Goal: Transaction & Acquisition: Purchase product/service

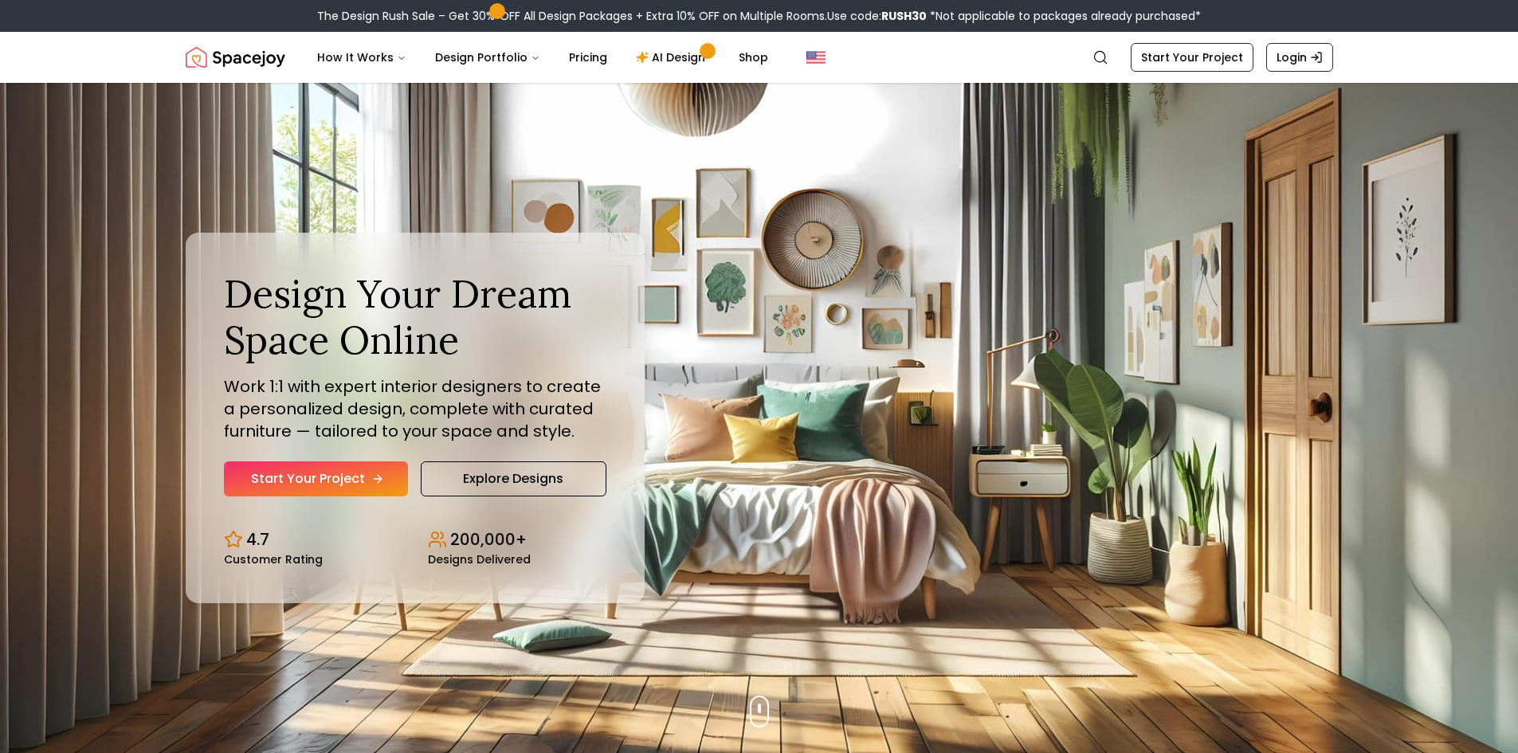
click at [347, 475] on link "Start Your Project" at bounding box center [316, 478] width 184 height 35
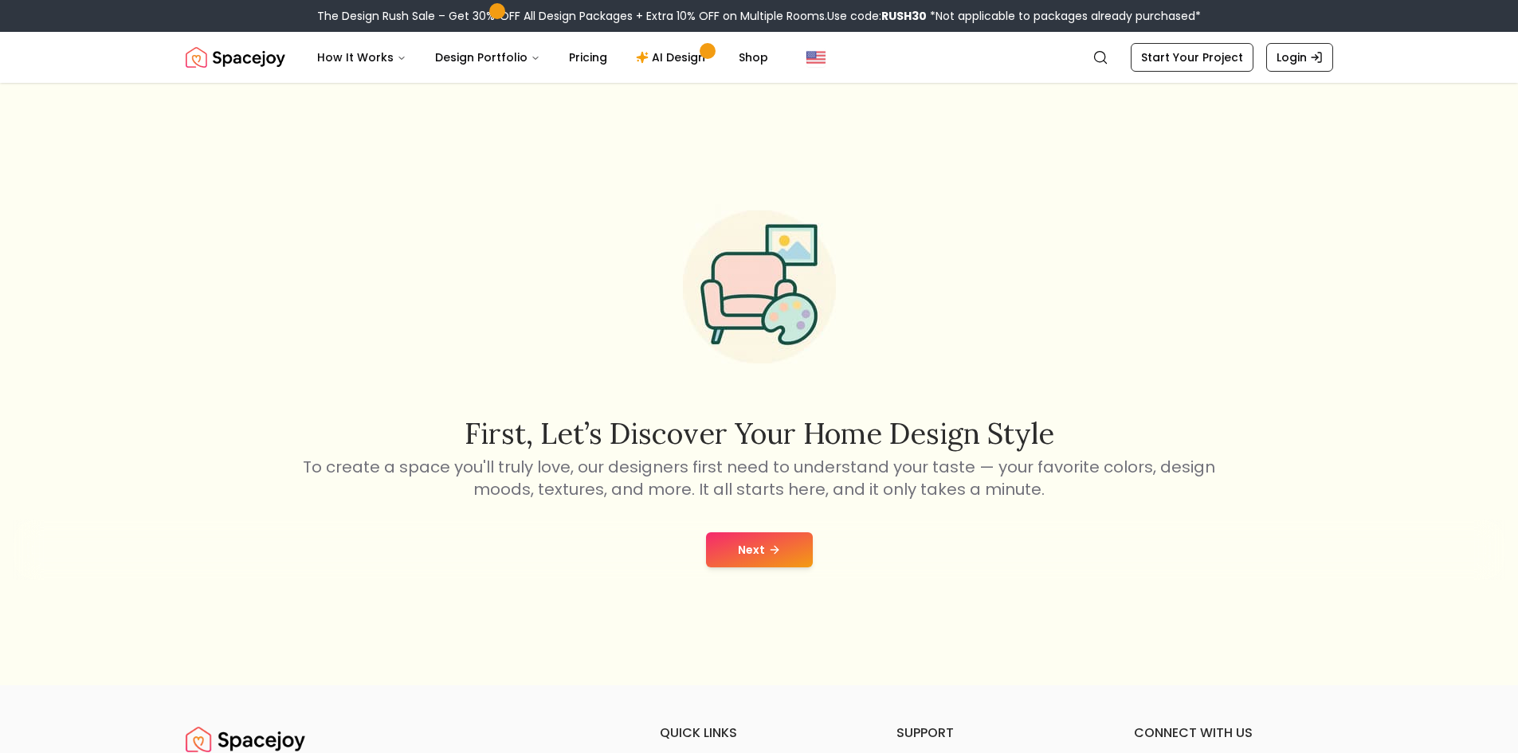
click at [781, 539] on button "Next" at bounding box center [759, 549] width 107 height 35
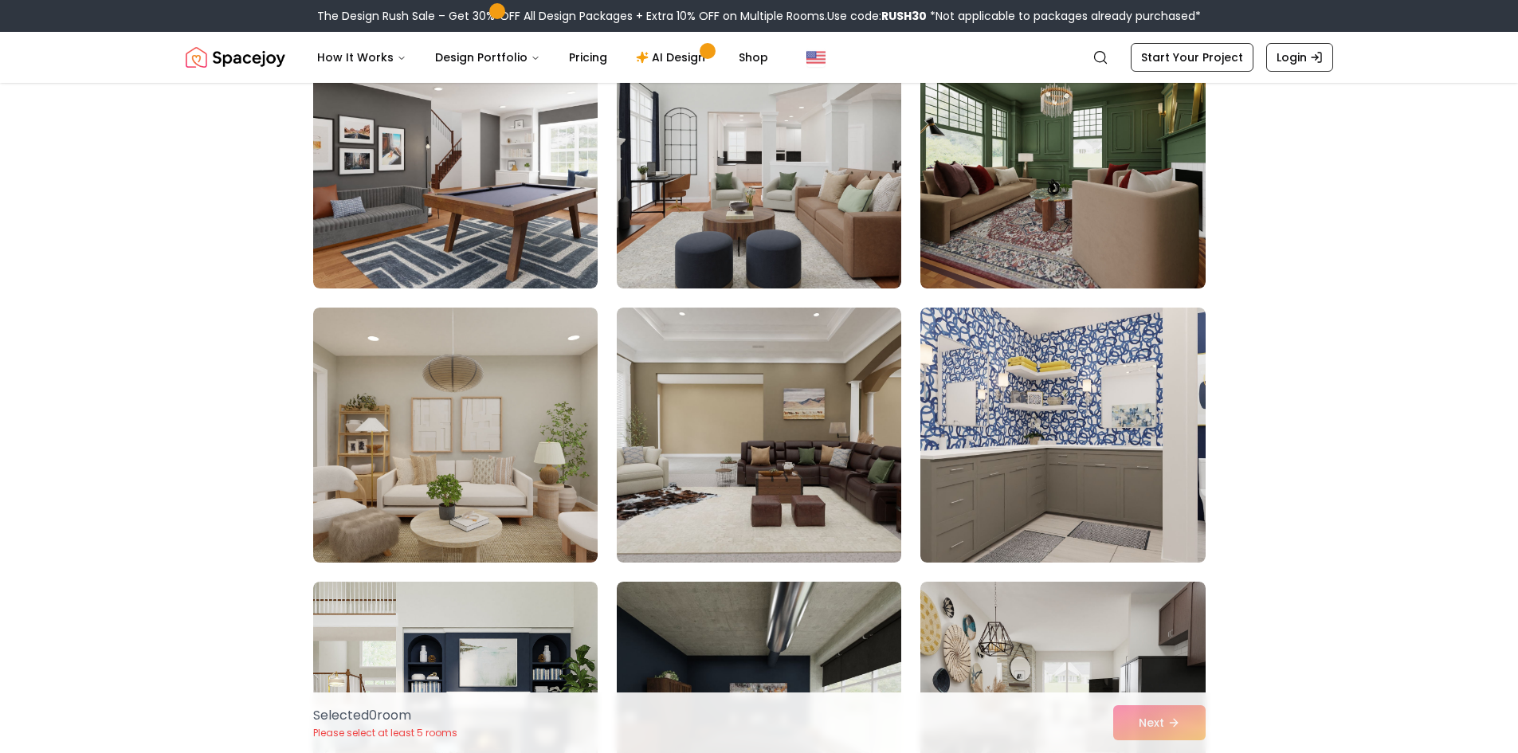
scroll to position [2151, 0]
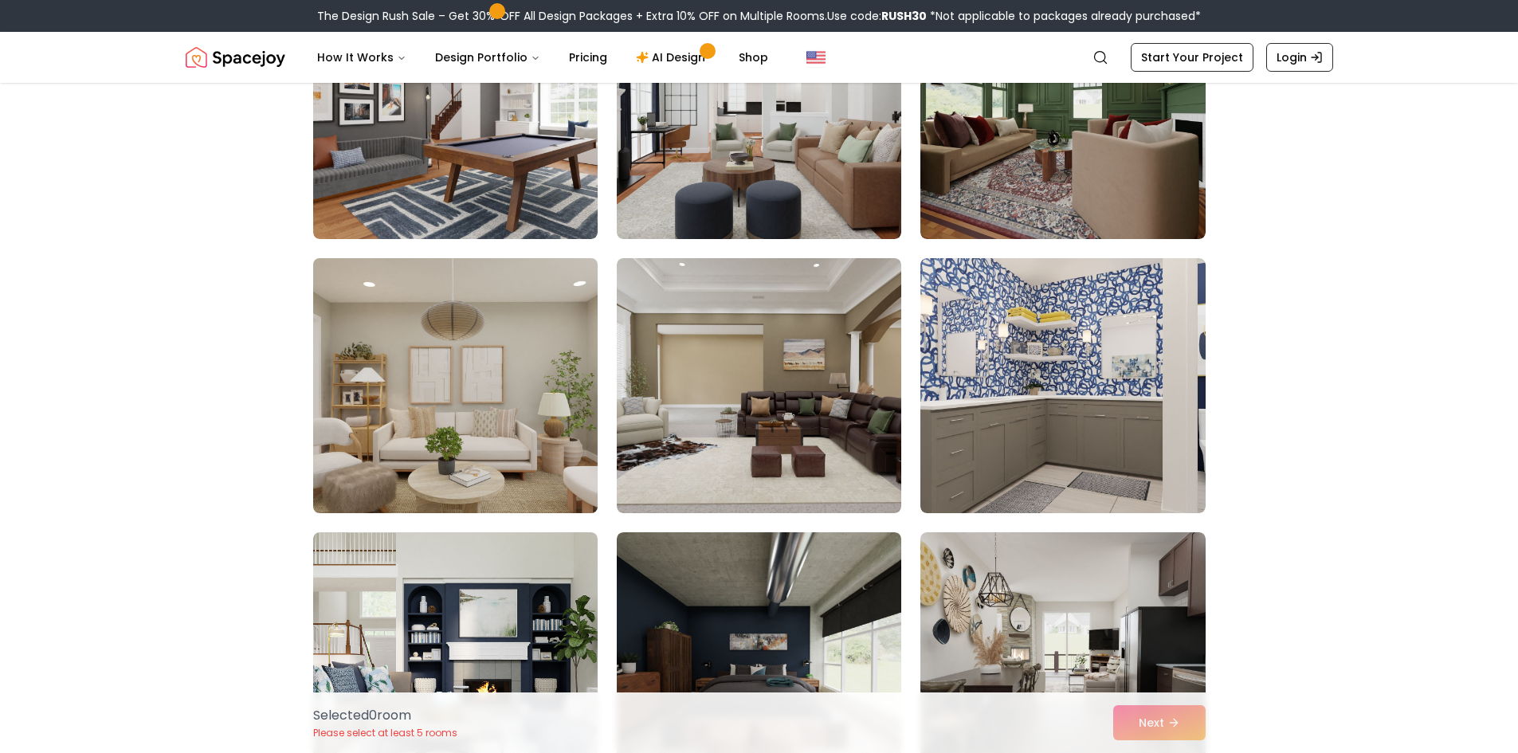
click at [474, 476] on img at bounding box center [455, 386] width 299 height 268
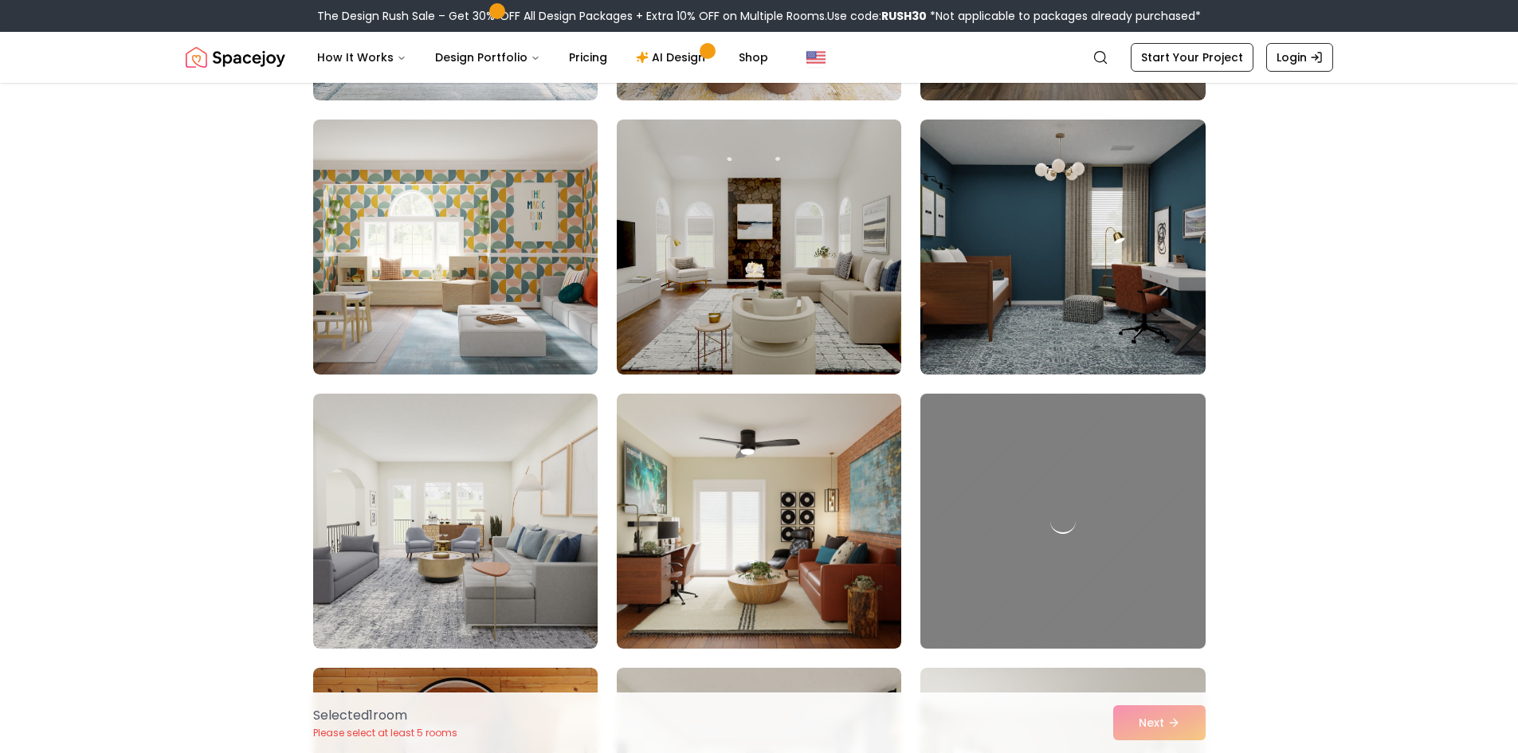
scroll to position [2868, 0]
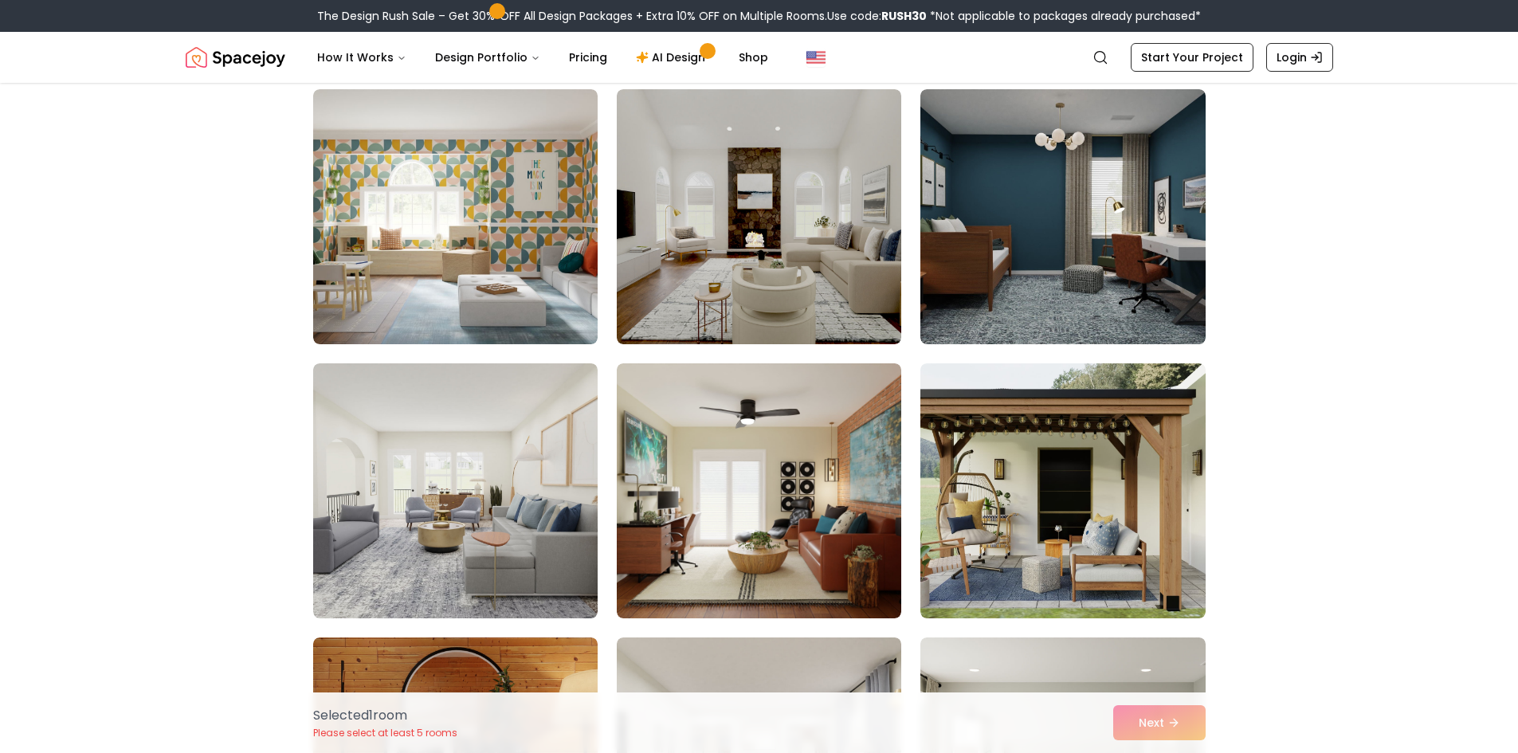
click at [1135, 726] on div "Selected 1 room Please select at least 5 rooms Next" at bounding box center [759, 722] width 918 height 61
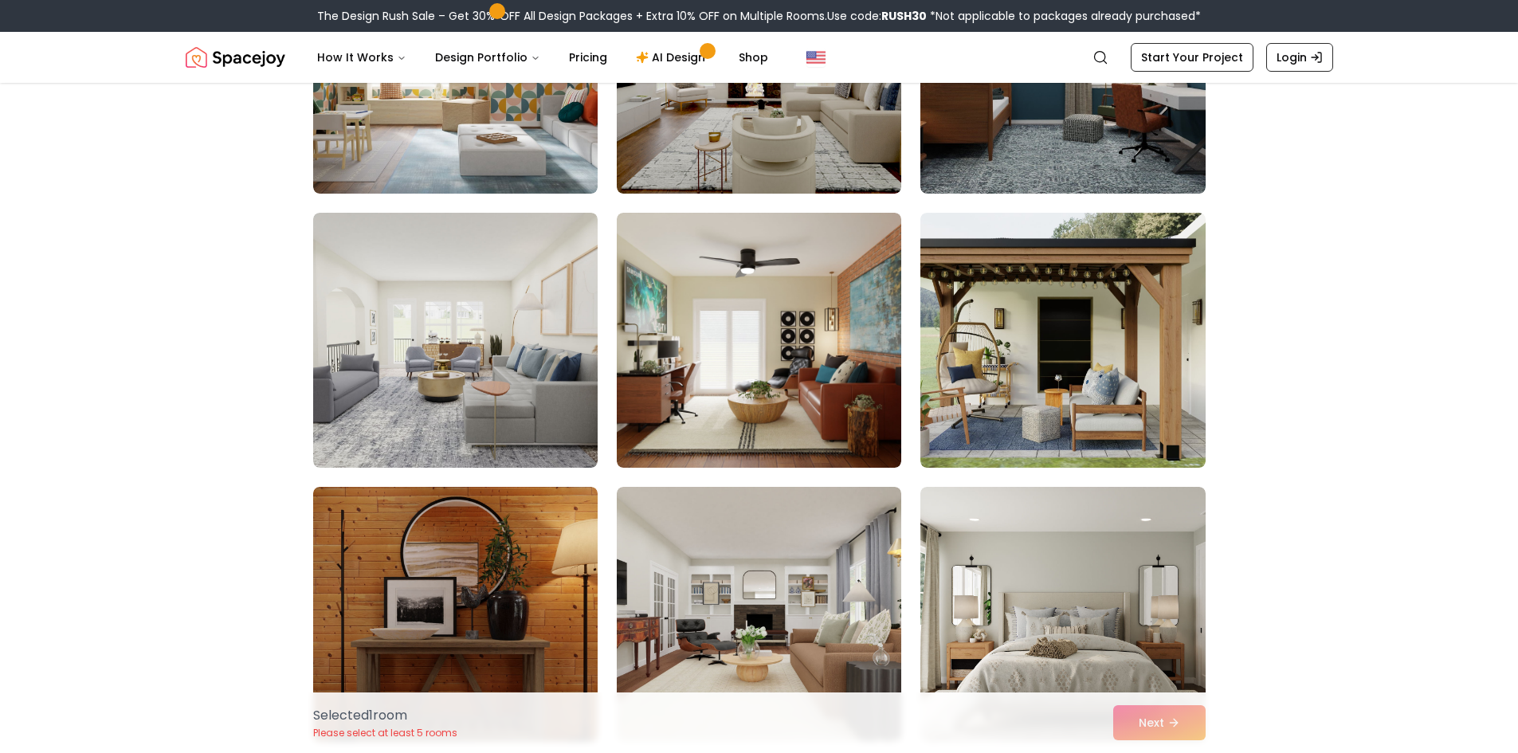
scroll to position [3186, 0]
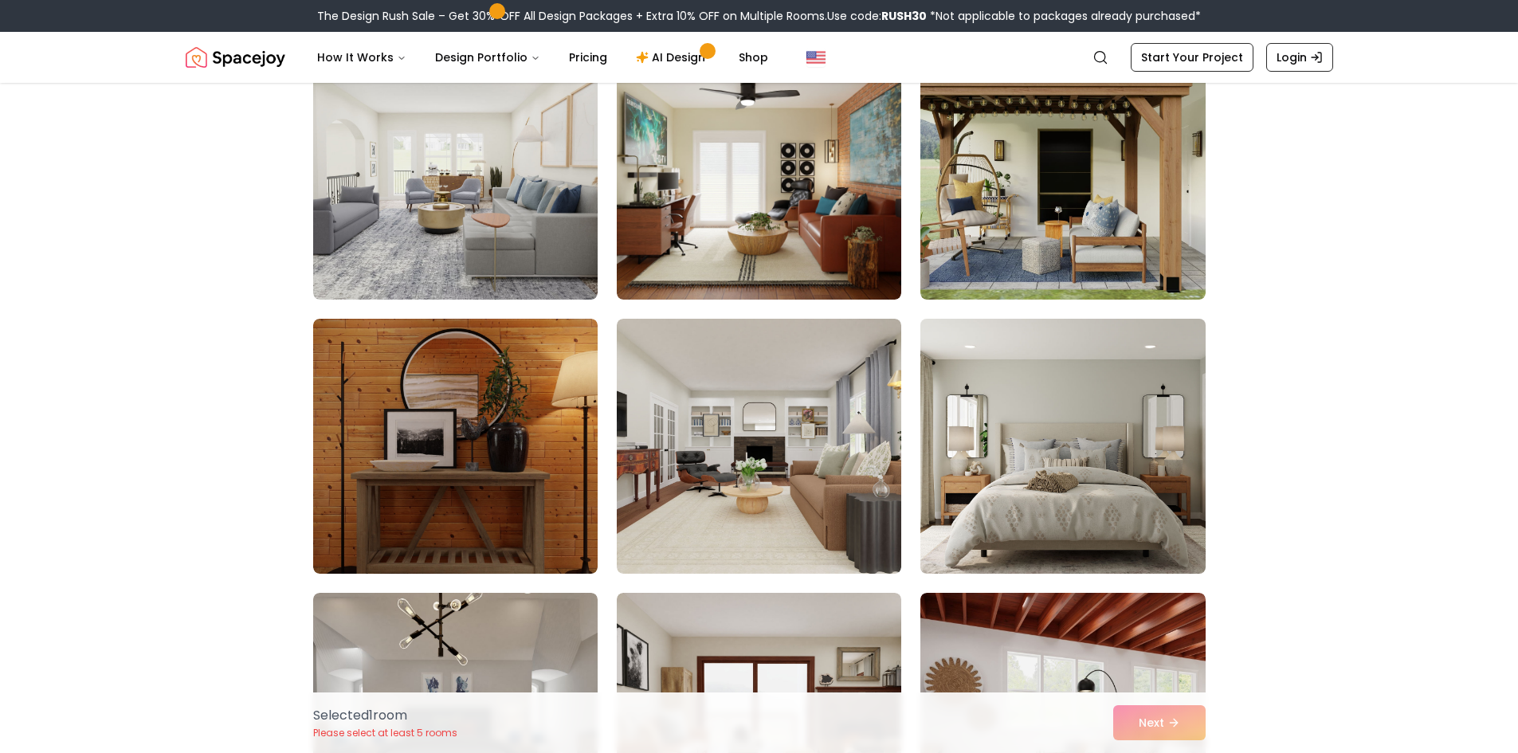
click at [1064, 482] on img at bounding box center [1062, 446] width 299 height 268
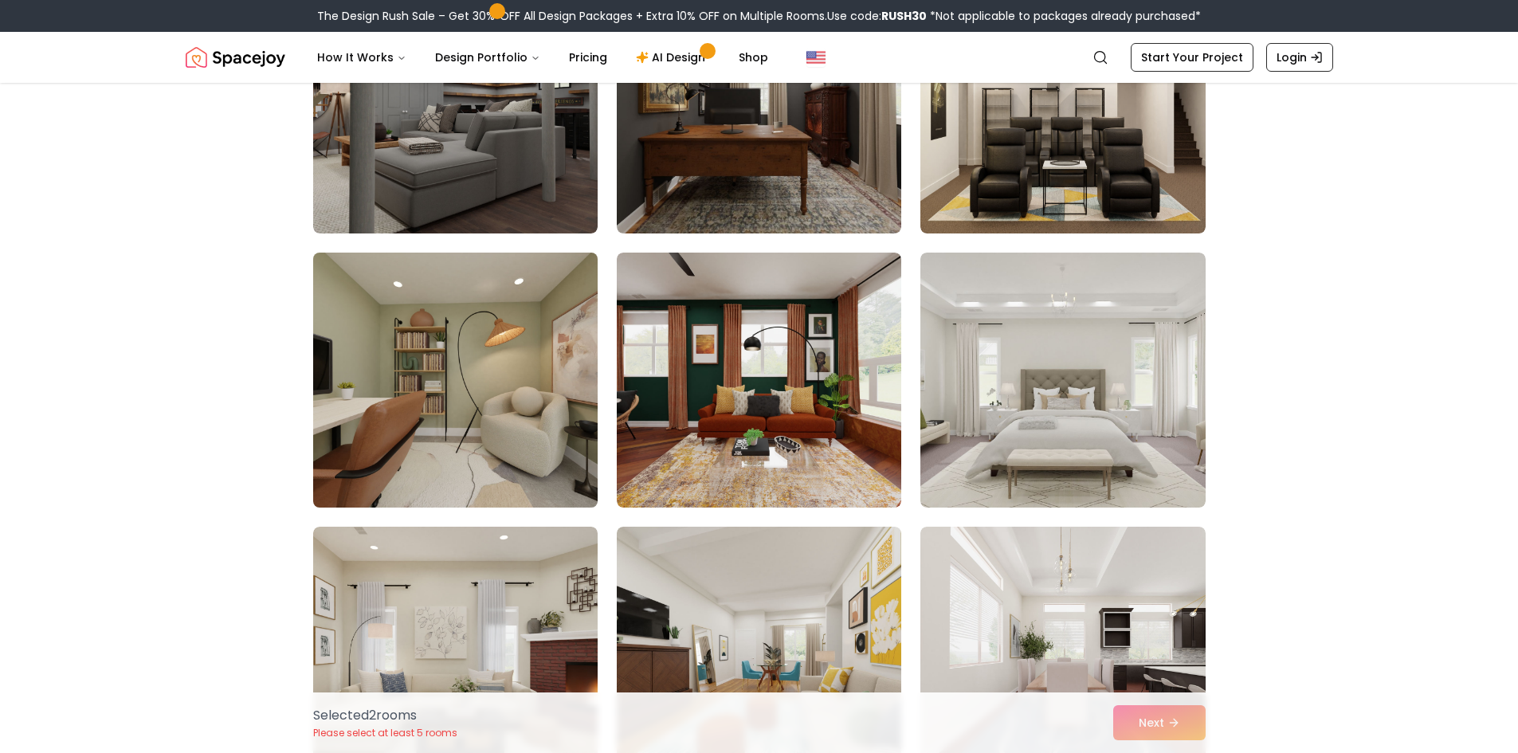
scroll to position [7090, 0]
click at [465, 475] on img at bounding box center [455, 379] width 299 height 268
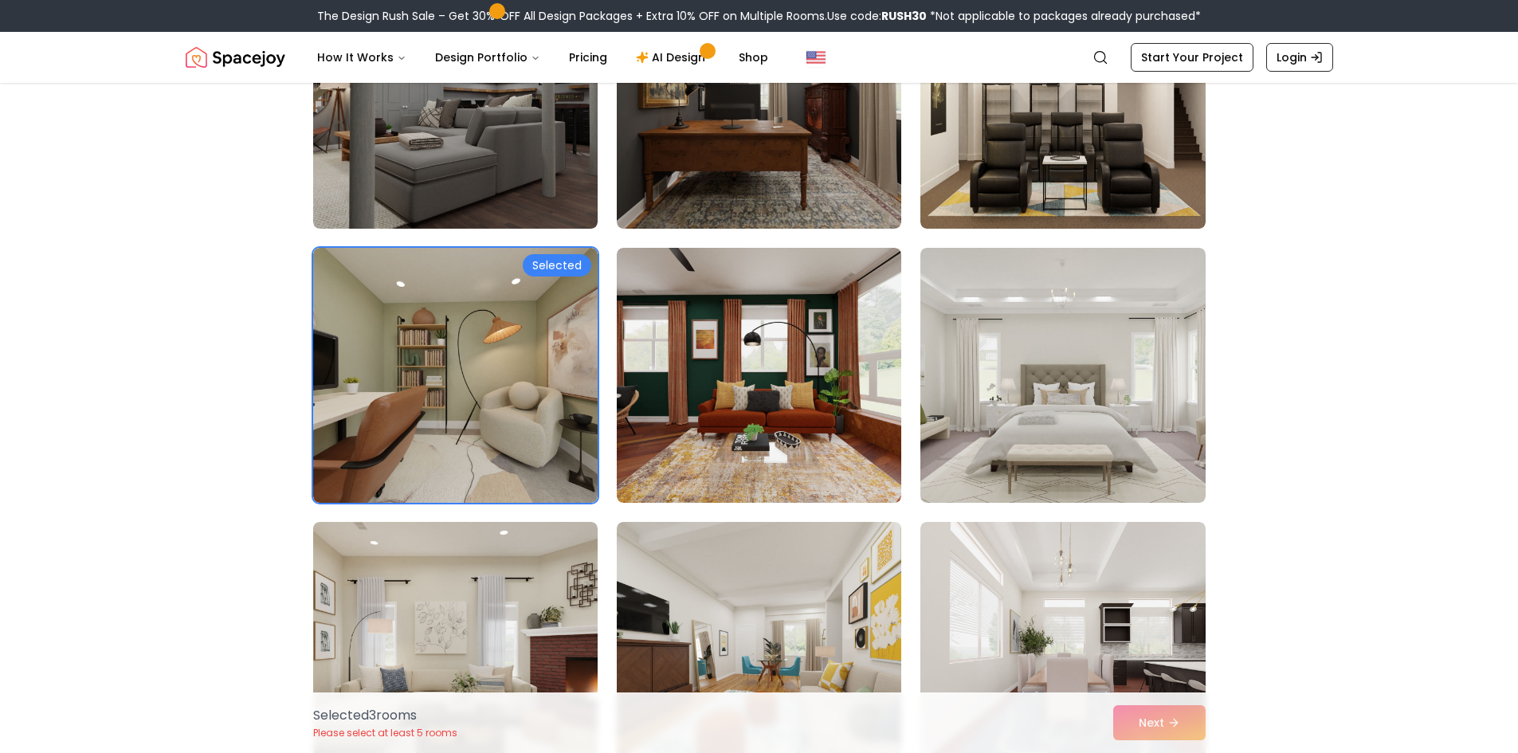
scroll to position [7408, 0]
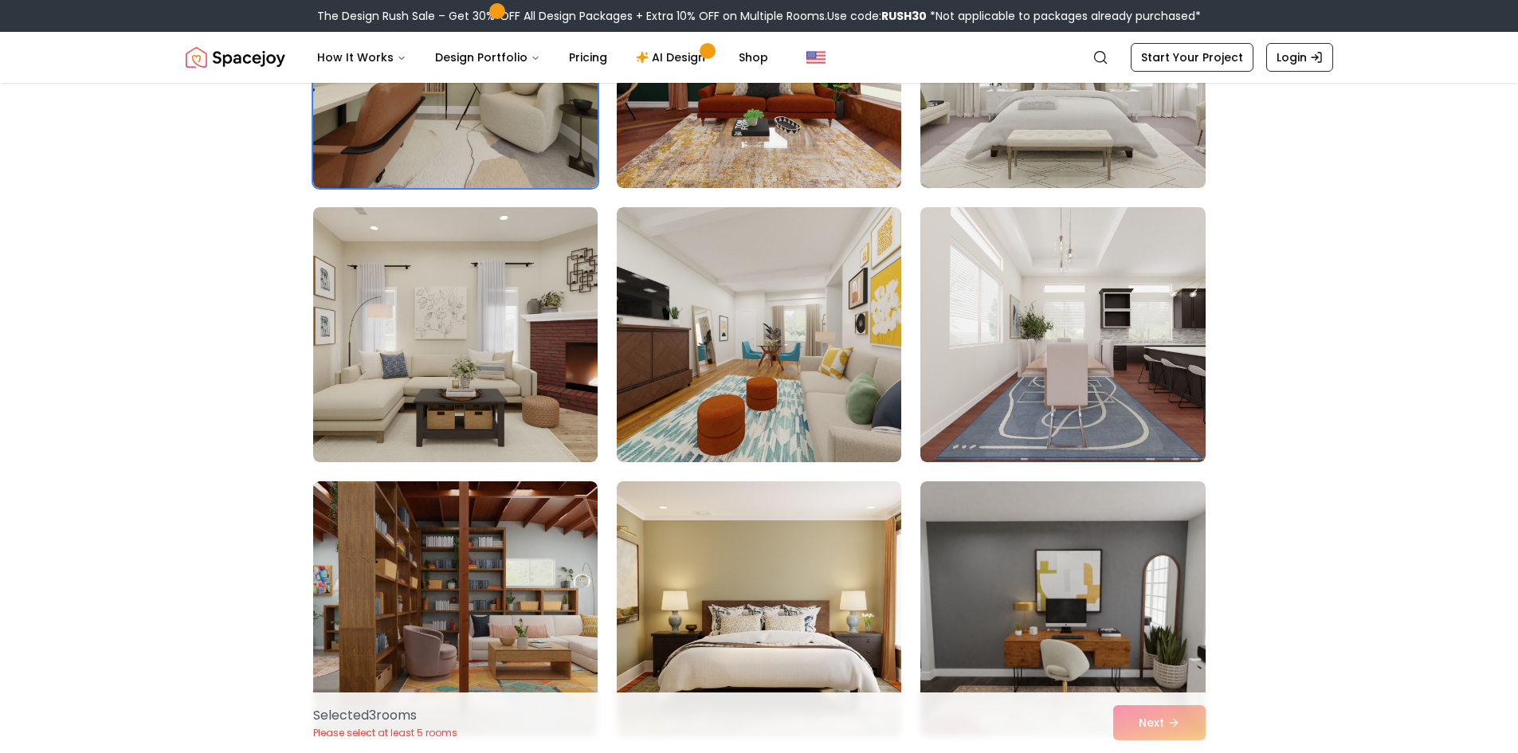
click at [1161, 731] on div "Selected 3 room s Please select at least 5 rooms Next" at bounding box center [759, 722] width 918 height 61
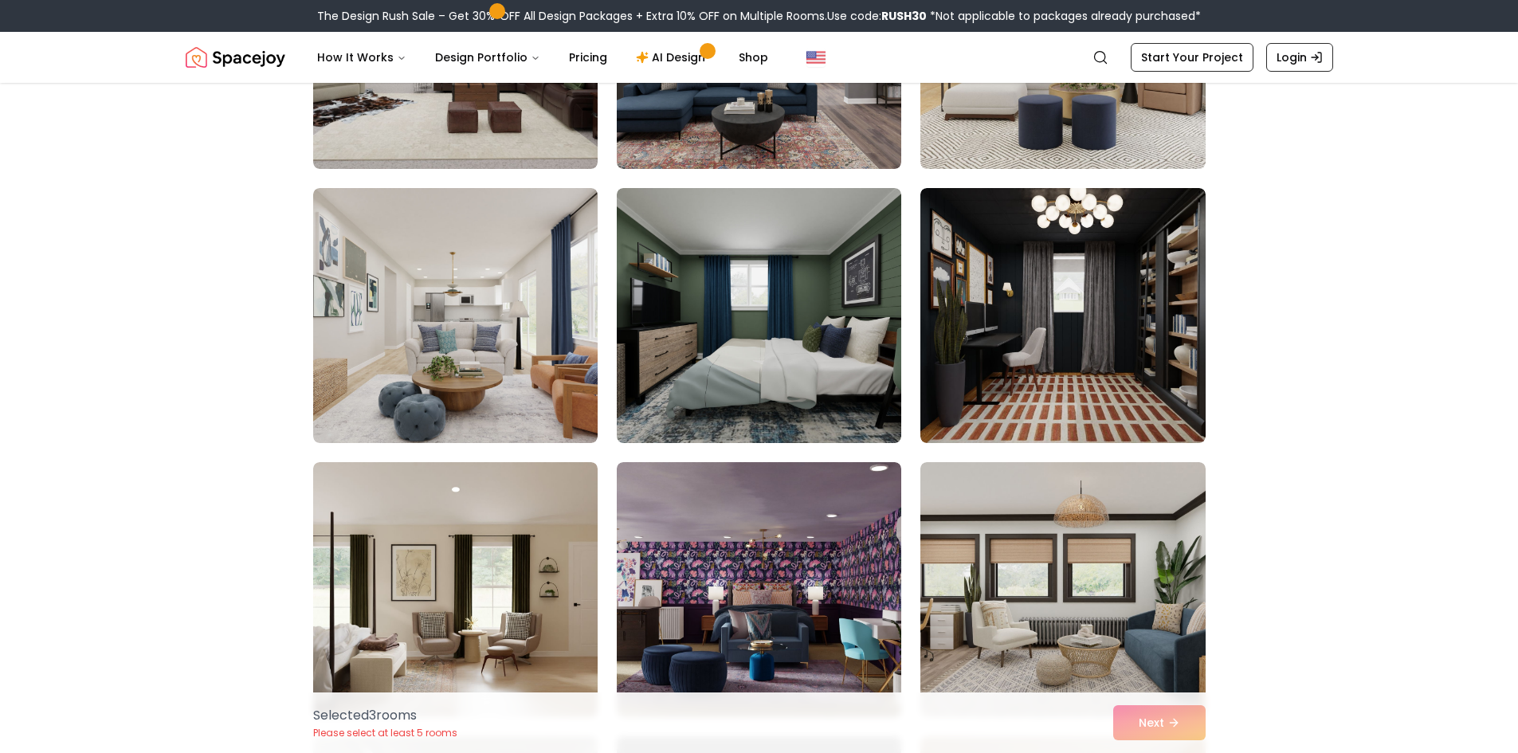
scroll to position [8364, 0]
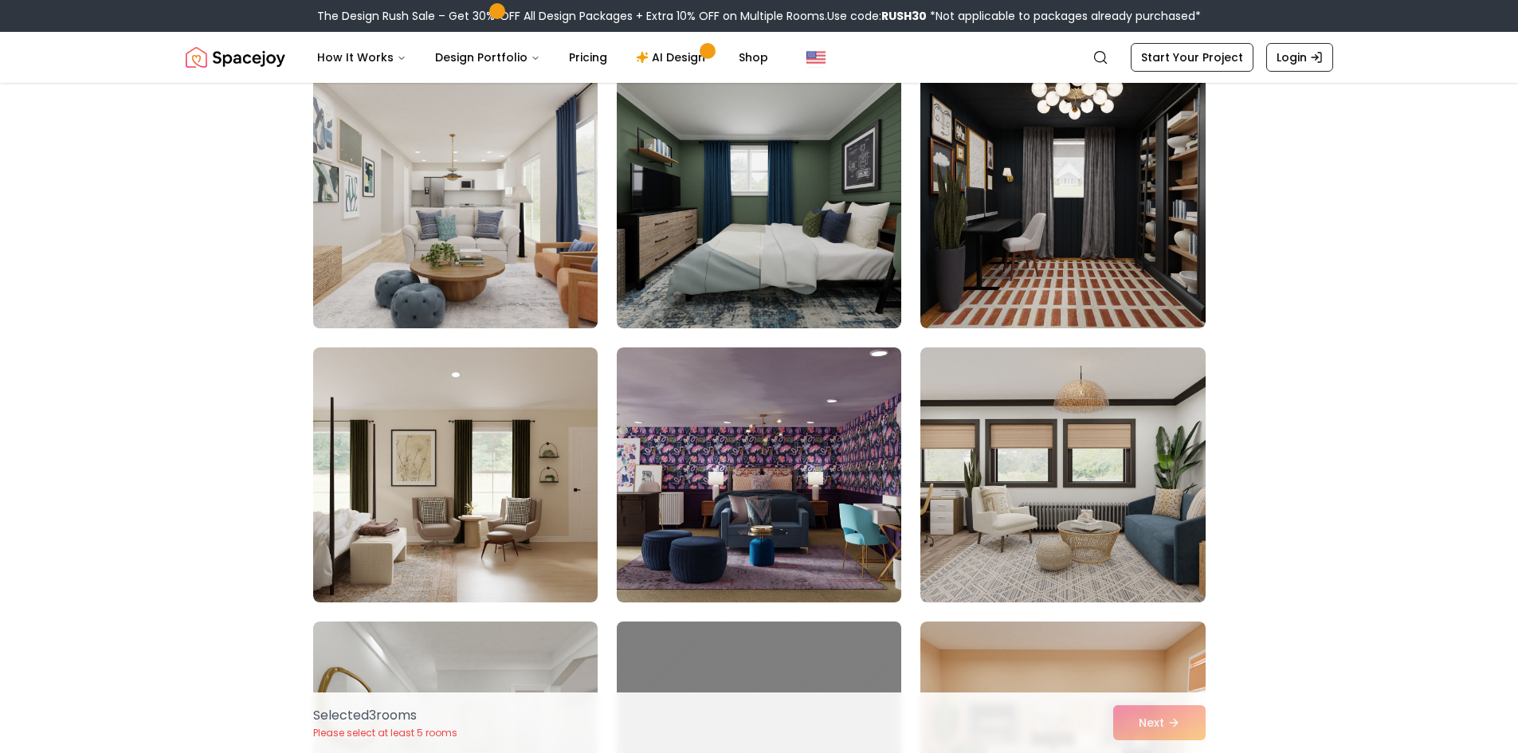
click at [350, 135] on img at bounding box center [455, 201] width 299 height 268
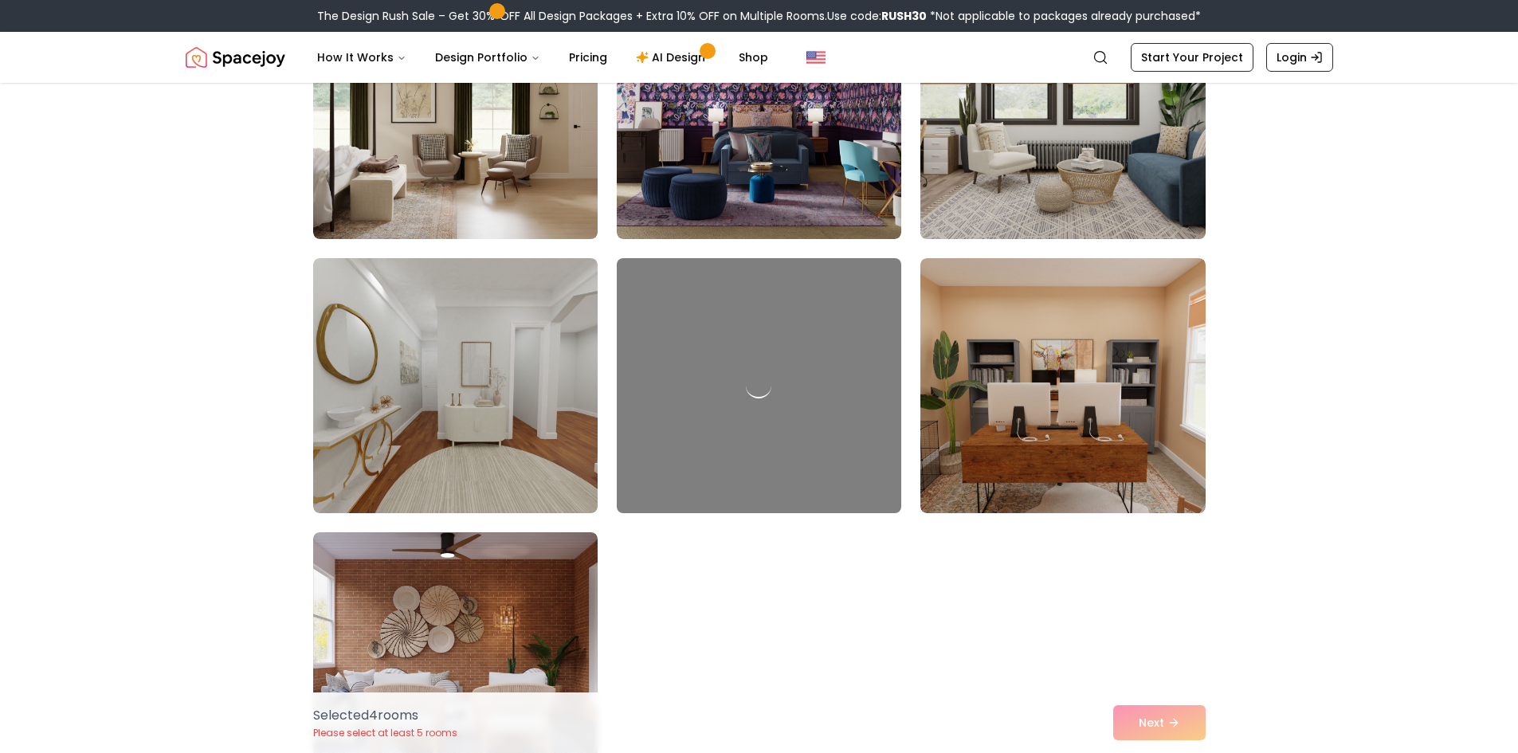
scroll to position [8762, 0]
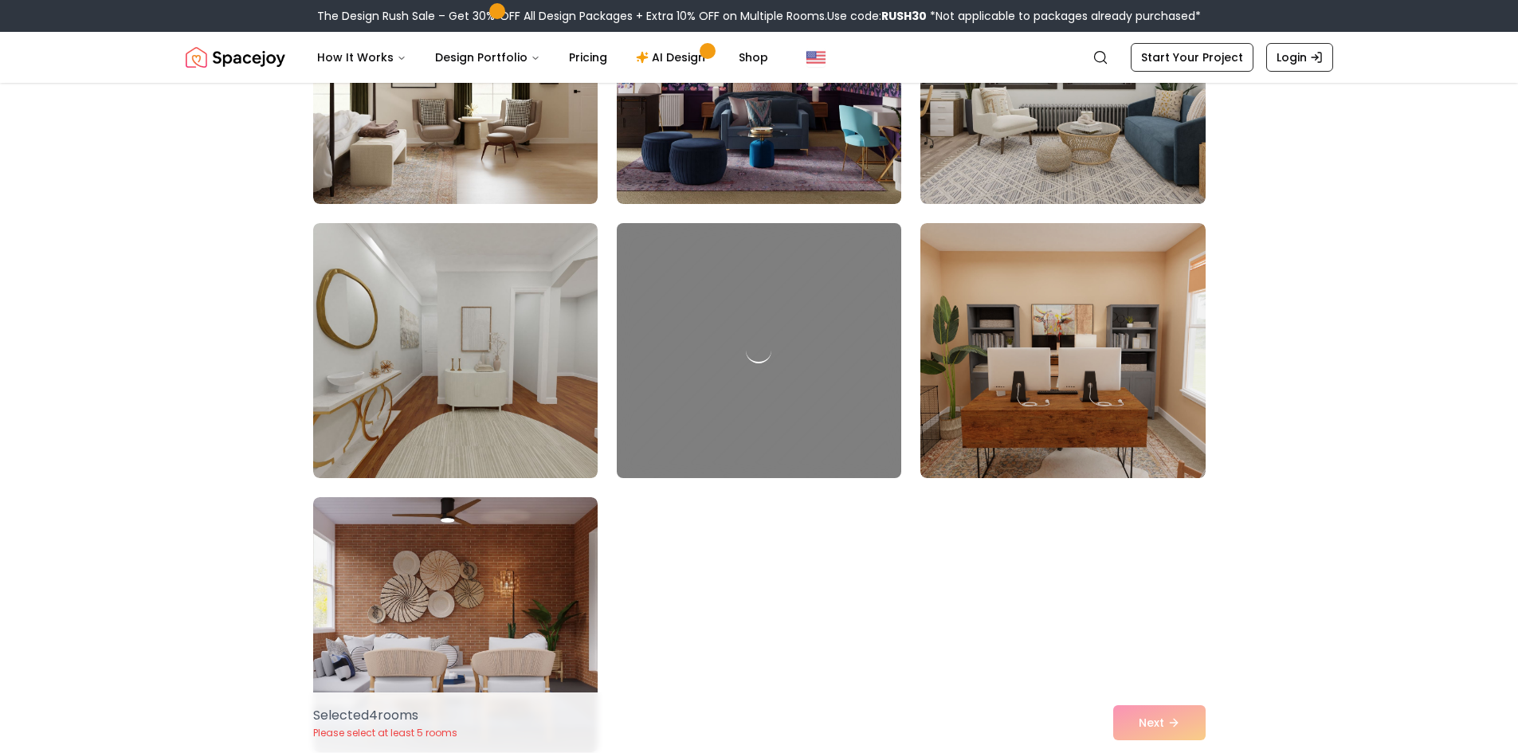
click at [371, 388] on img at bounding box center [455, 351] width 299 height 268
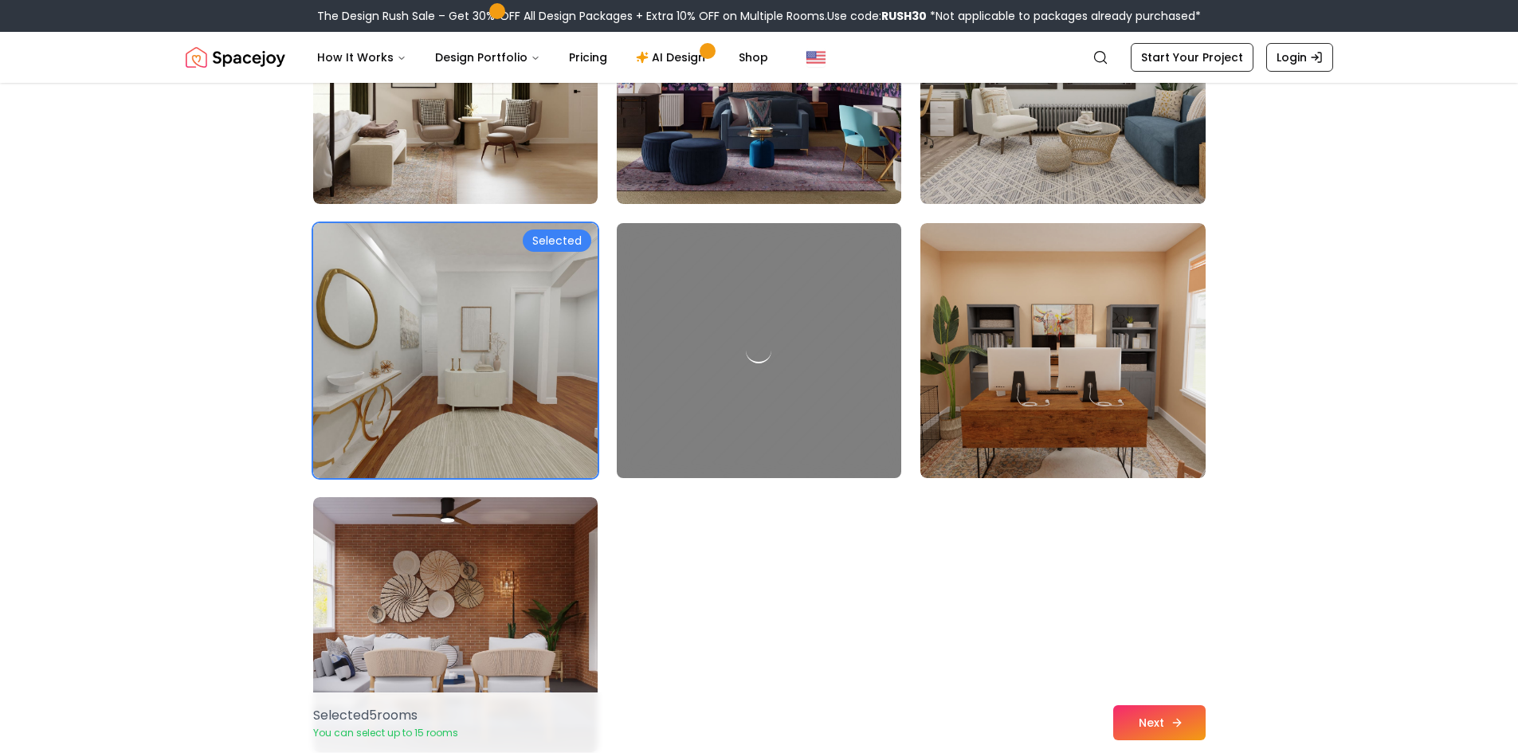
click at [1177, 730] on button "Next" at bounding box center [1159, 722] width 92 height 35
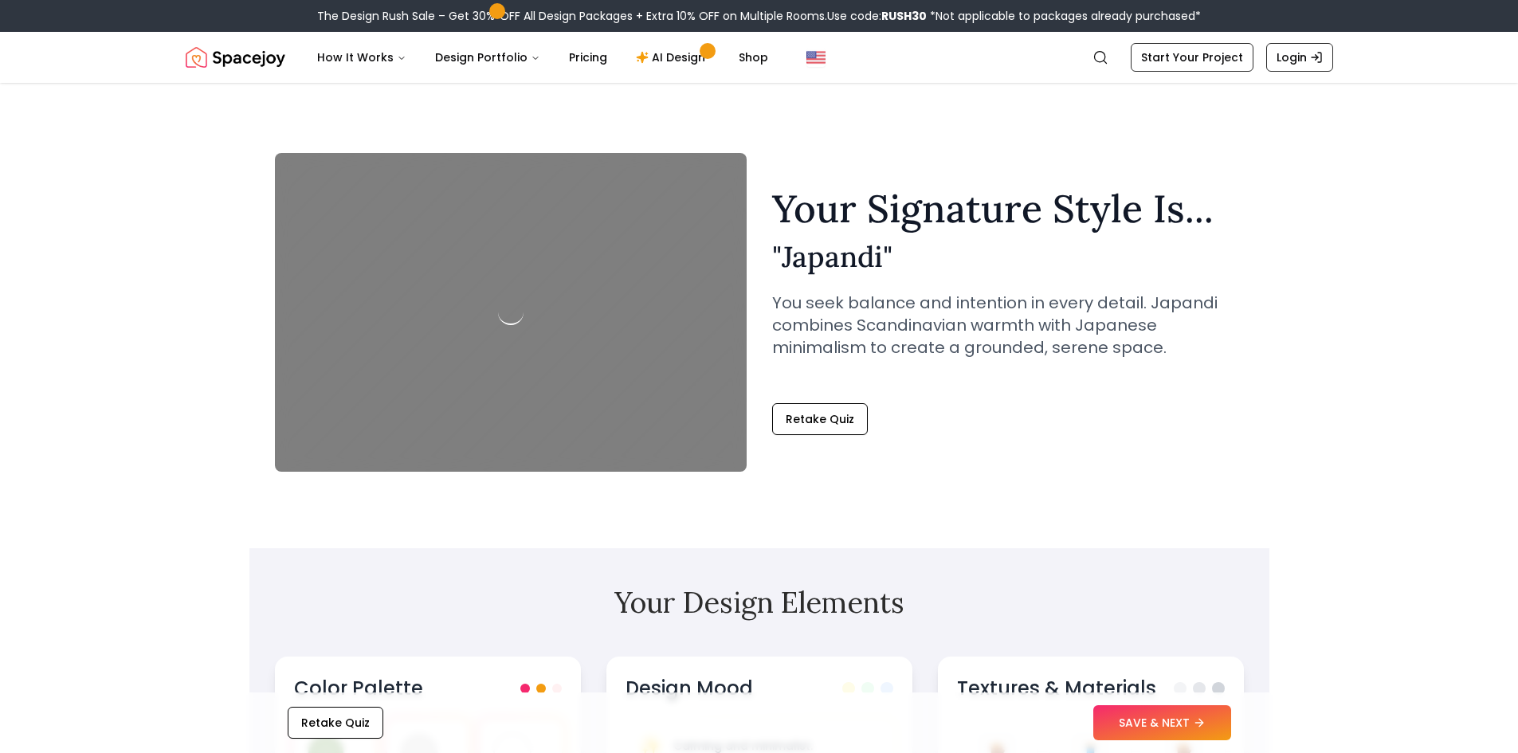
click at [1180, 717] on button "SAVE & NEXT" at bounding box center [1162, 722] width 138 height 35
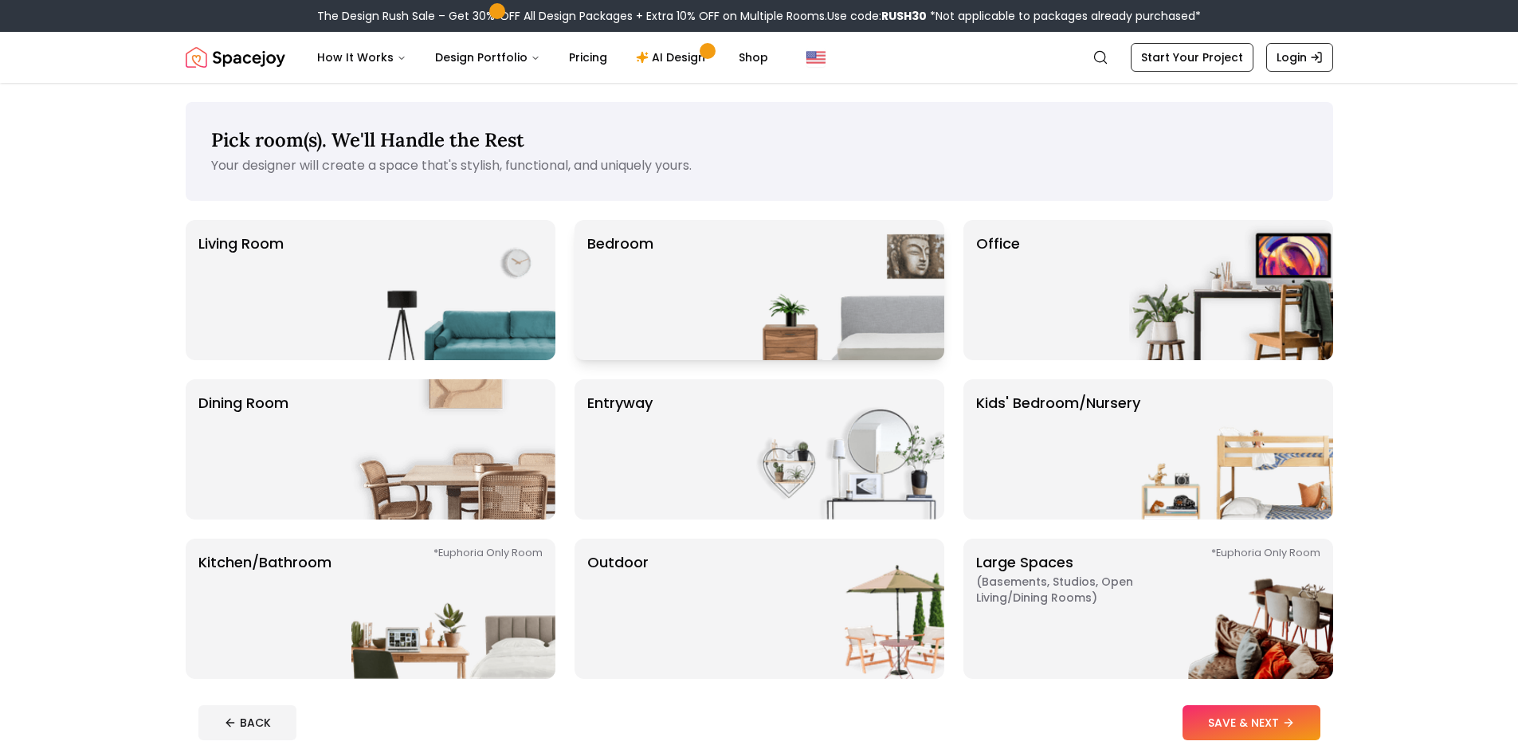
click at [730, 271] on div "Bedroom" at bounding box center [759, 290] width 370 height 140
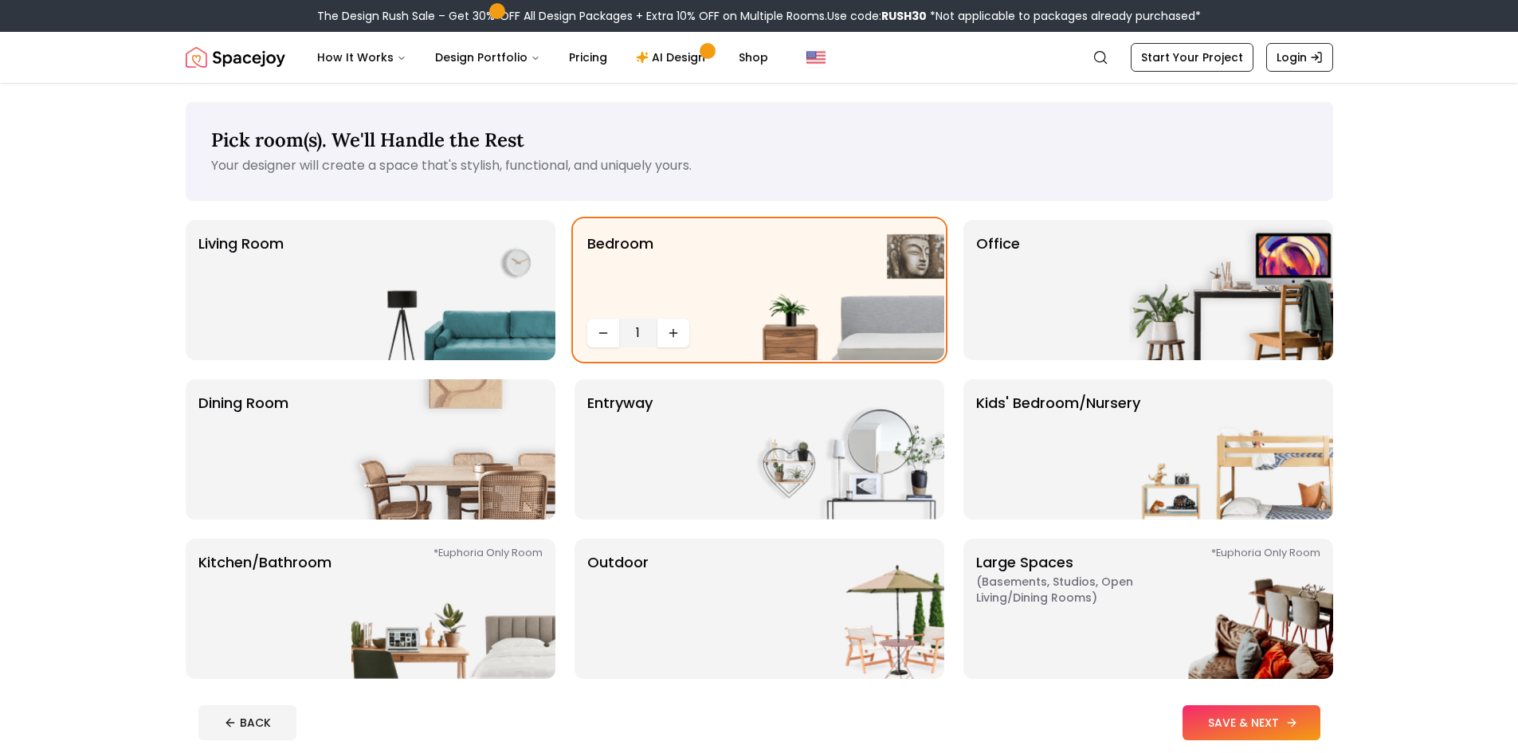
click at [1269, 731] on button "SAVE & NEXT" at bounding box center [1251, 722] width 138 height 35
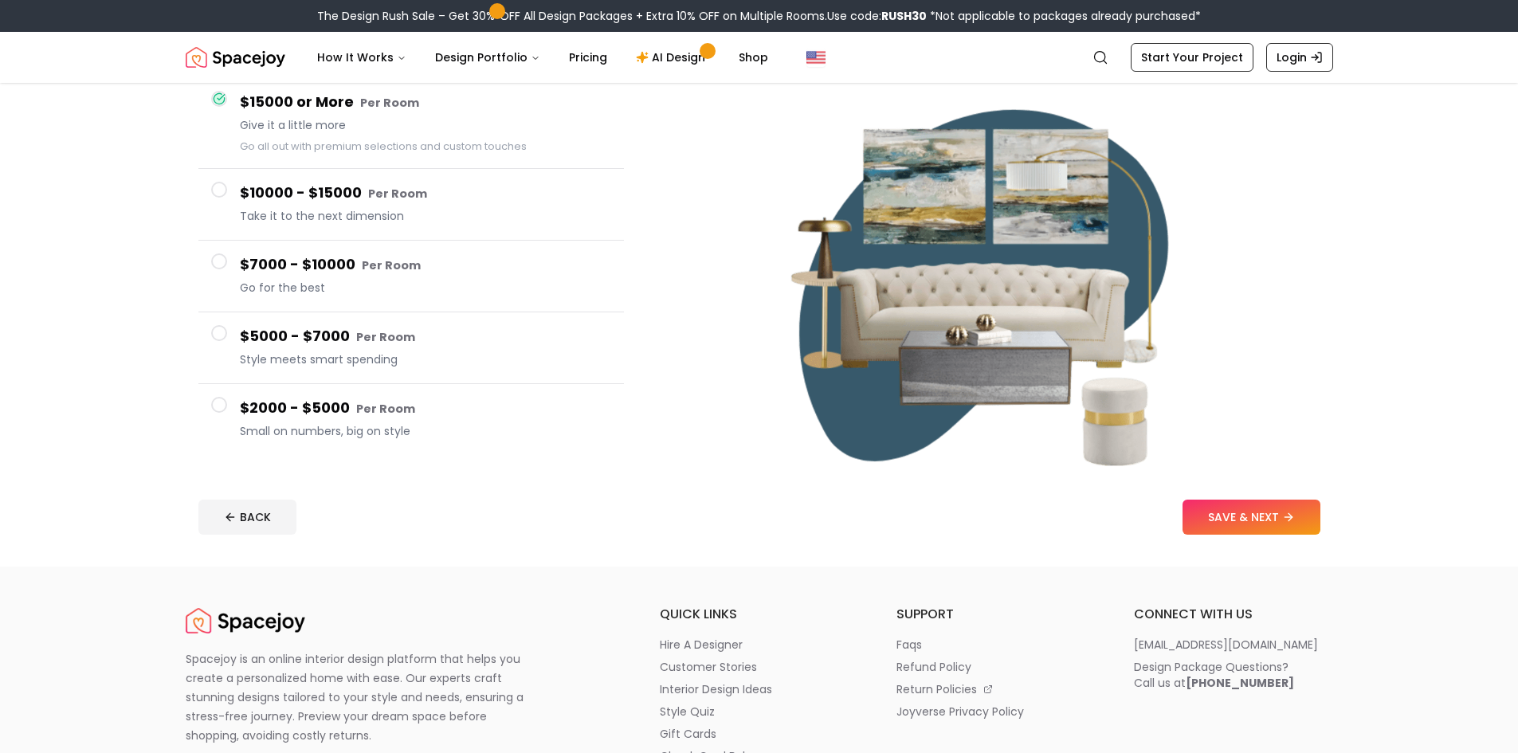
scroll to position [159, 0]
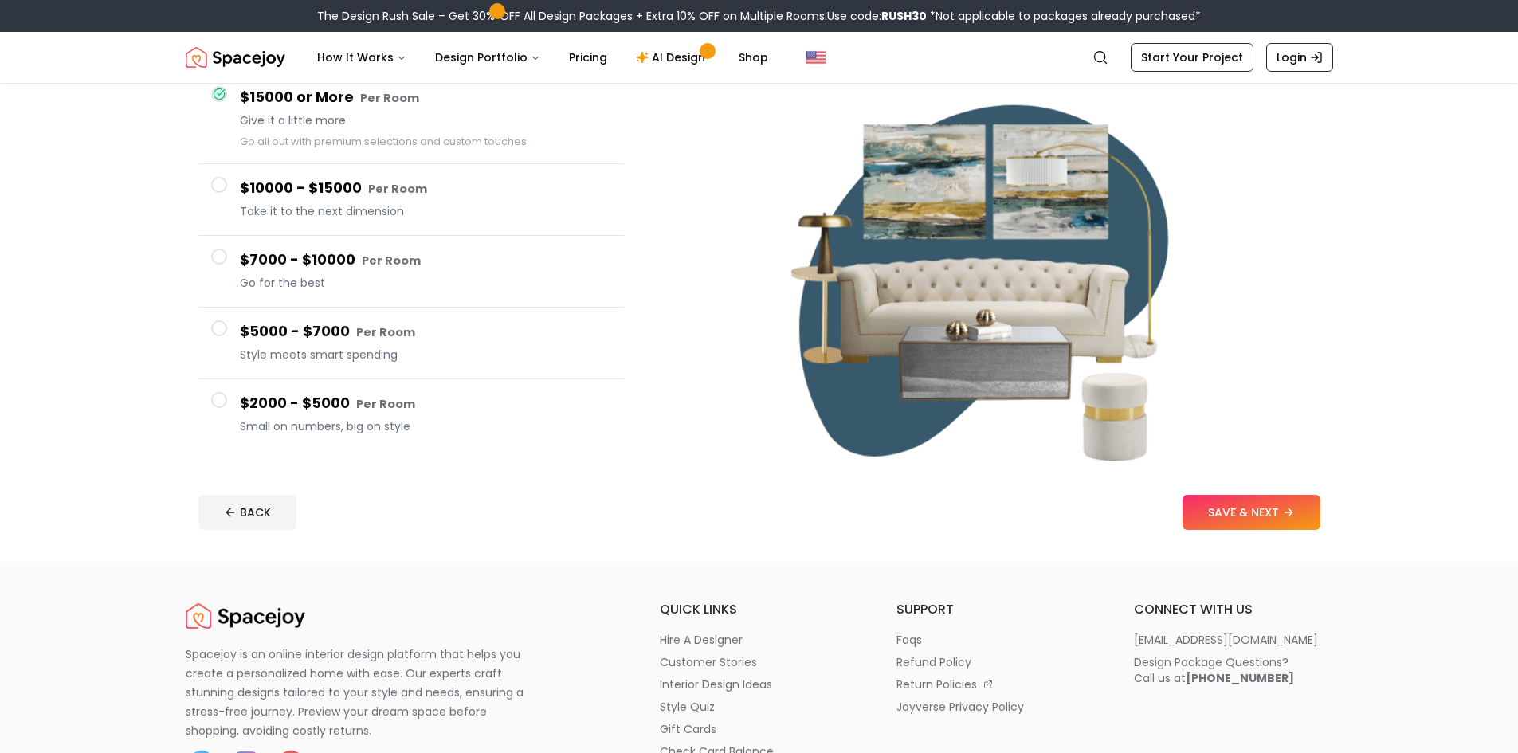
click at [222, 409] on button "$2000 - $5000 Per Room Small on numbers, big on style" at bounding box center [410, 414] width 425 height 71
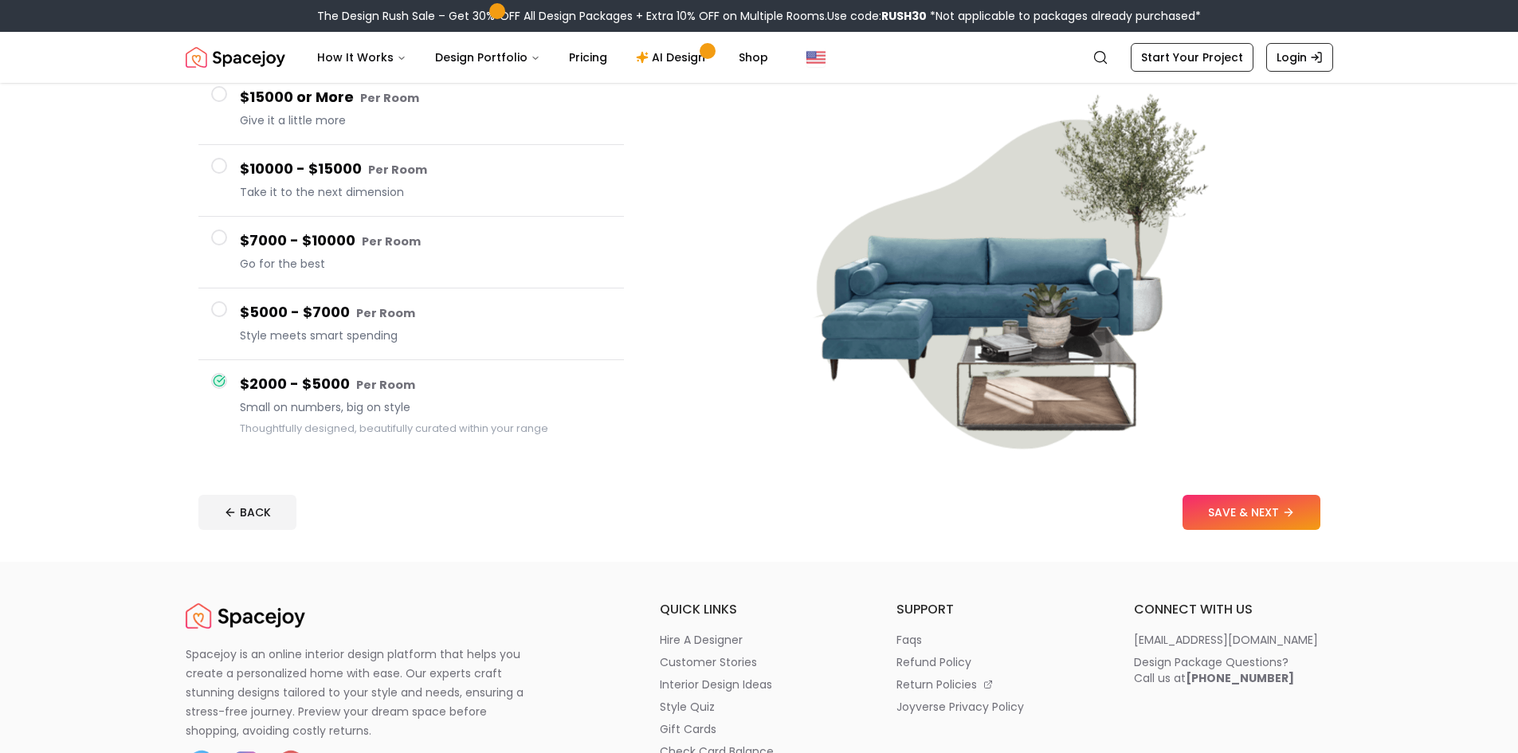
click at [1283, 518] on button "SAVE & NEXT" at bounding box center [1251, 512] width 138 height 35
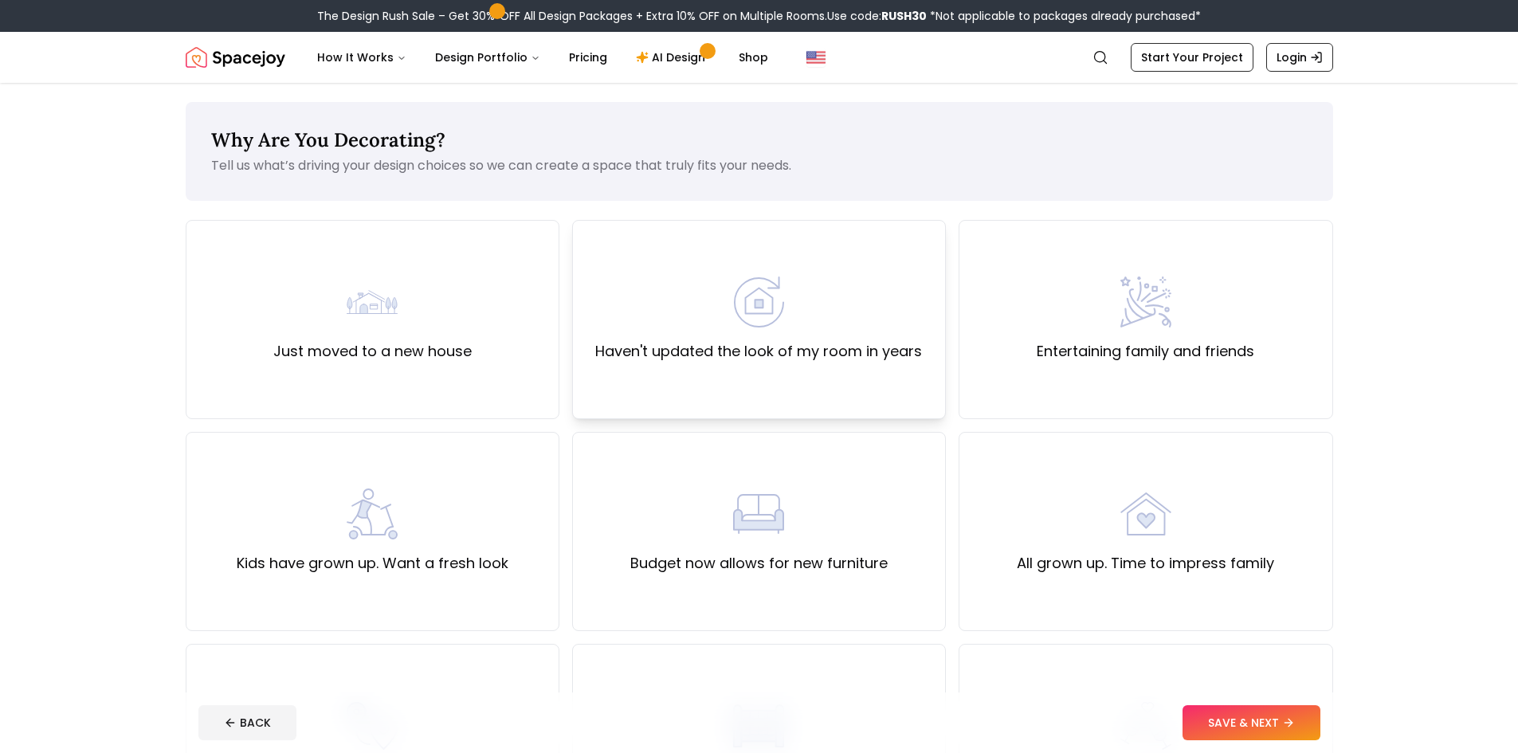
click at [723, 324] on div "Haven't updated the look of my room in years" at bounding box center [758, 319] width 327 height 86
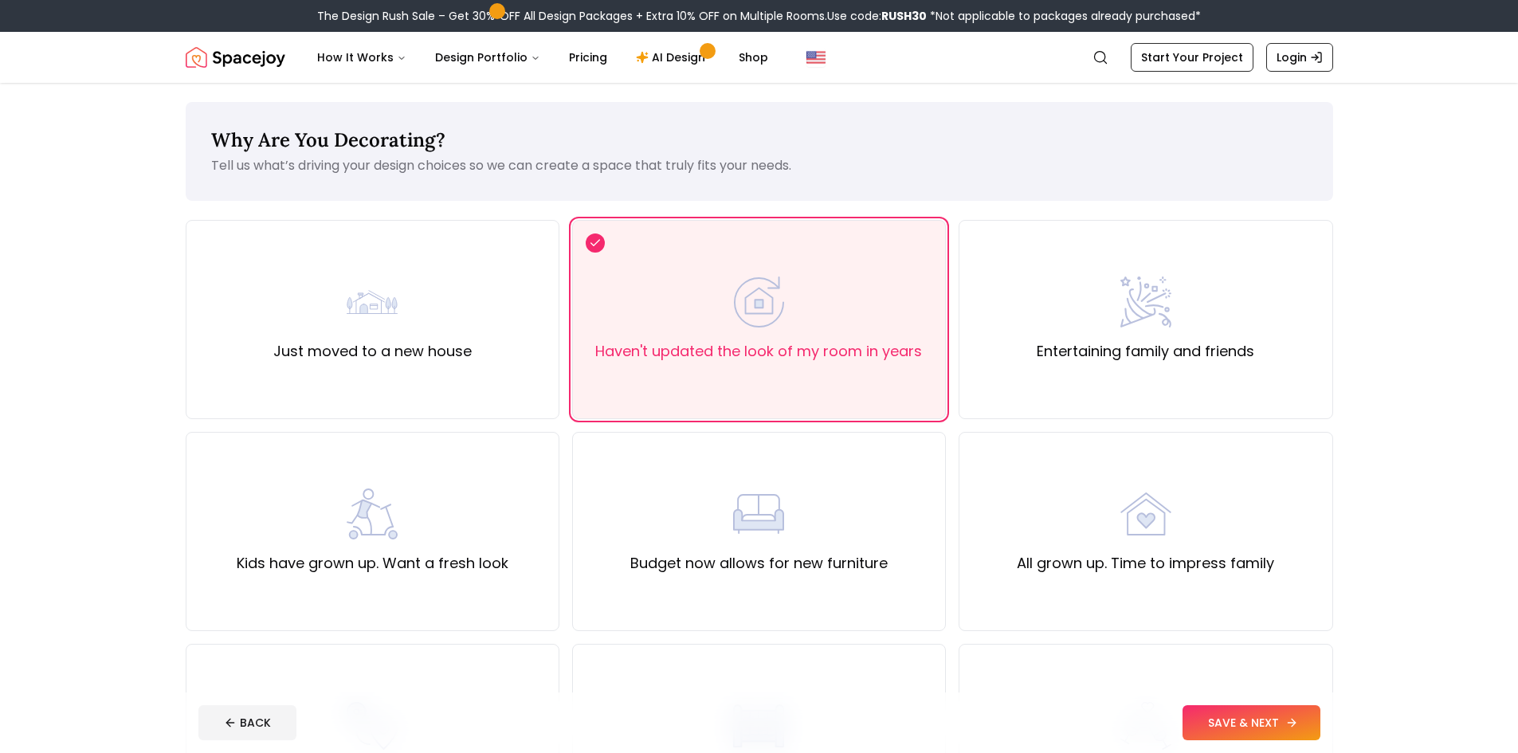
click at [1247, 719] on button "SAVE & NEXT" at bounding box center [1251, 722] width 138 height 35
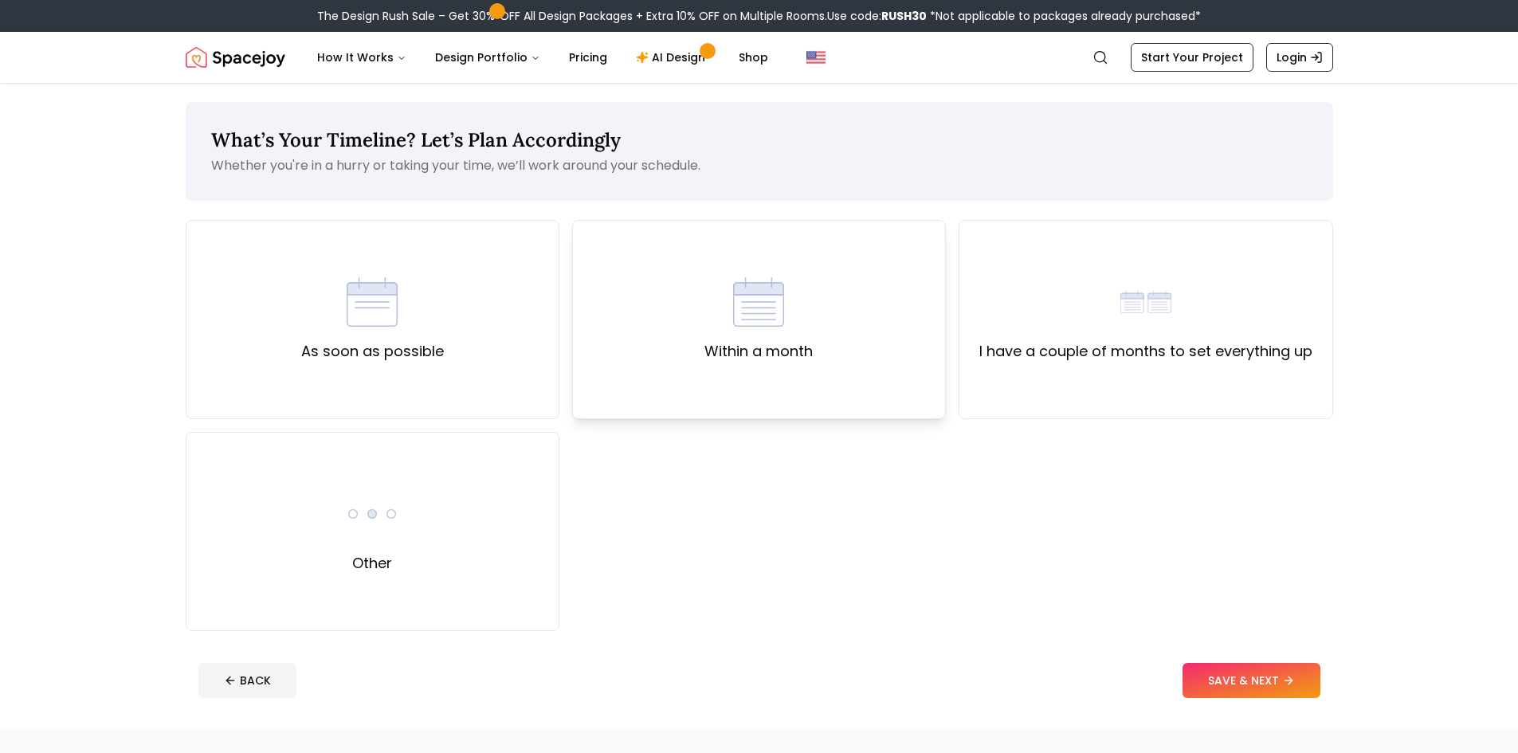
click at [864, 278] on div "Within a month" at bounding box center [759, 319] width 374 height 199
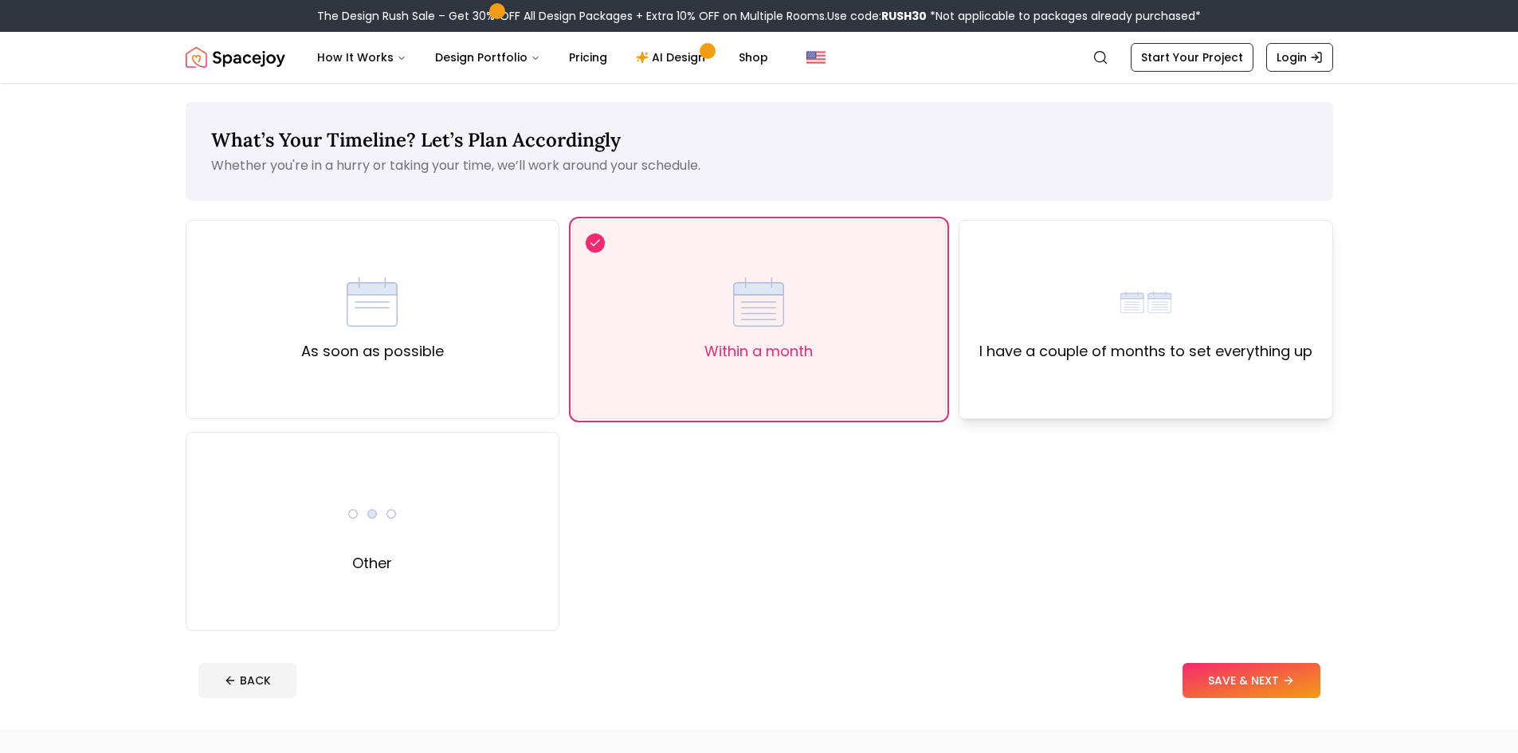
click at [1189, 374] on div "I have a couple of months to set everything up" at bounding box center [1145, 319] width 374 height 199
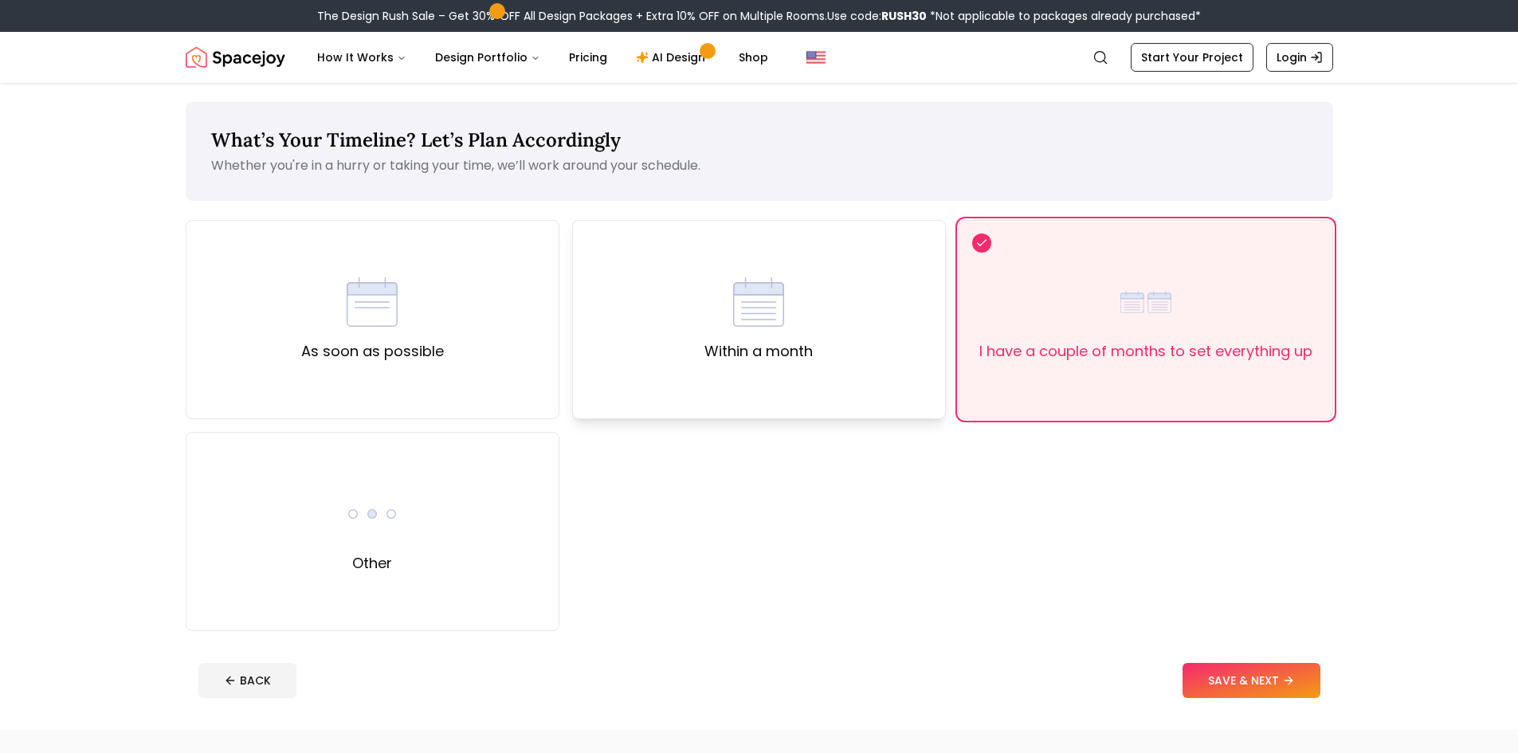
click at [766, 319] on img at bounding box center [758, 301] width 51 height 51
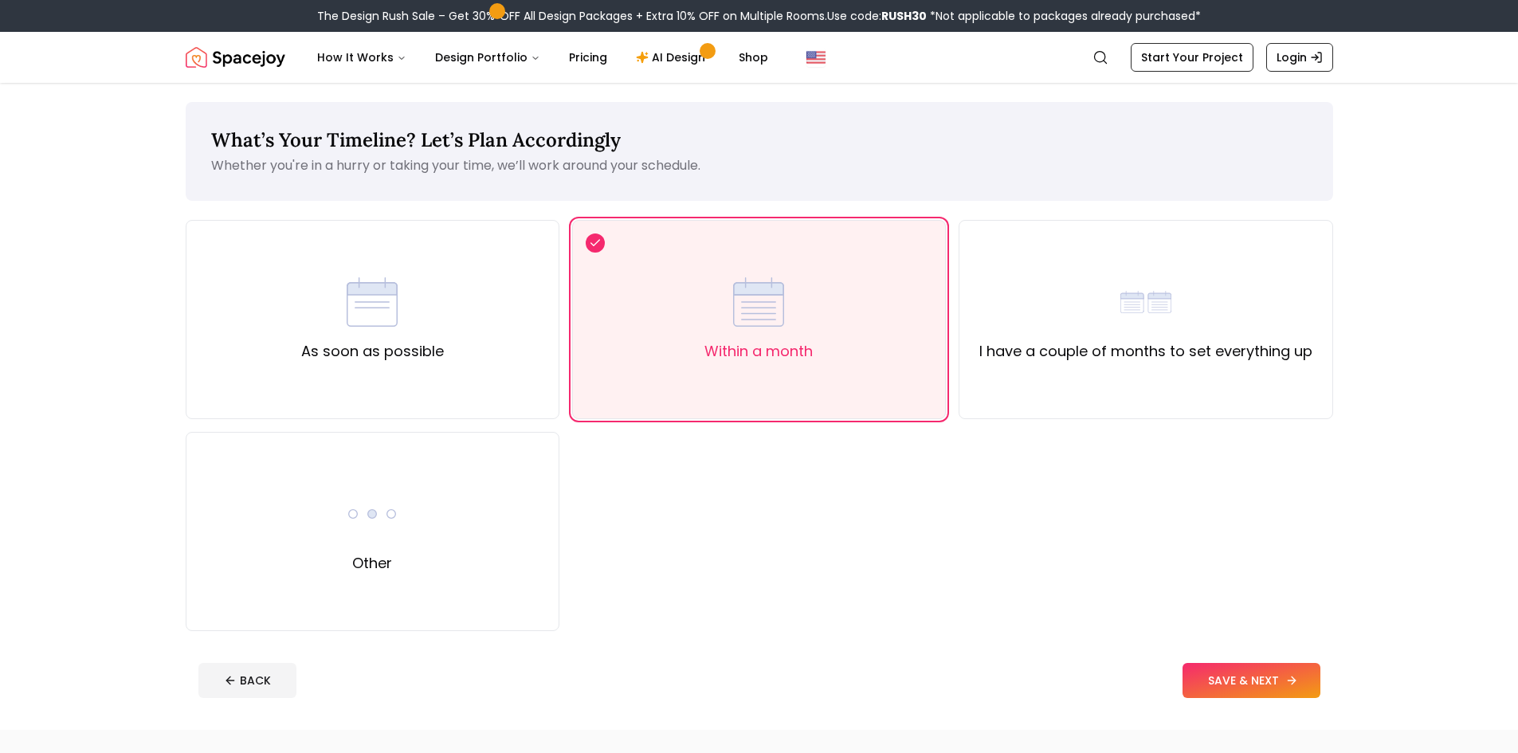
click at [1272, 686] on button "SAVE & NEXT" at bounding box center [1251, 680] width 138 height 35
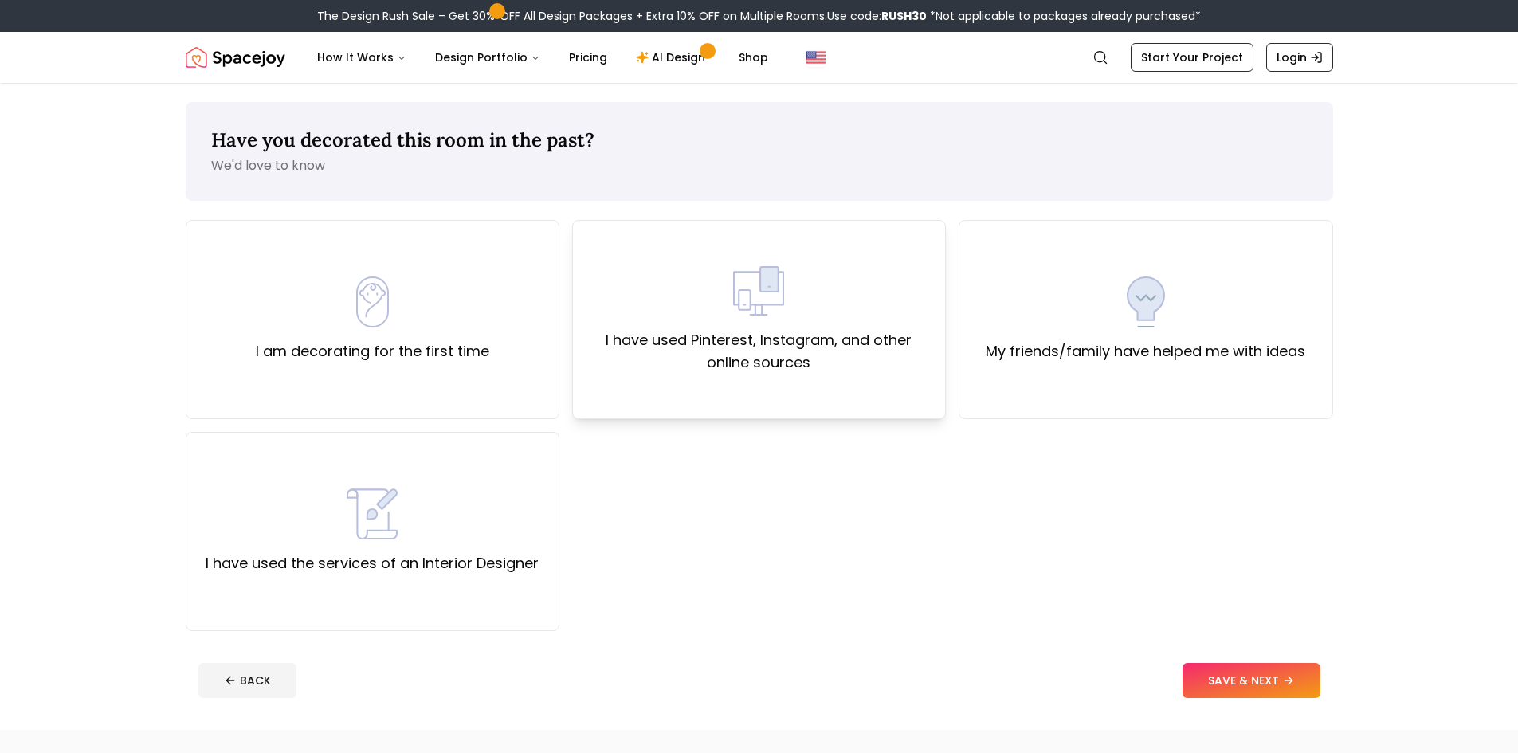
click at [747, 333] on label "I have used Pinterest, Instagram, and other online sources" at bounding box center [758, 351] width 347 height 45
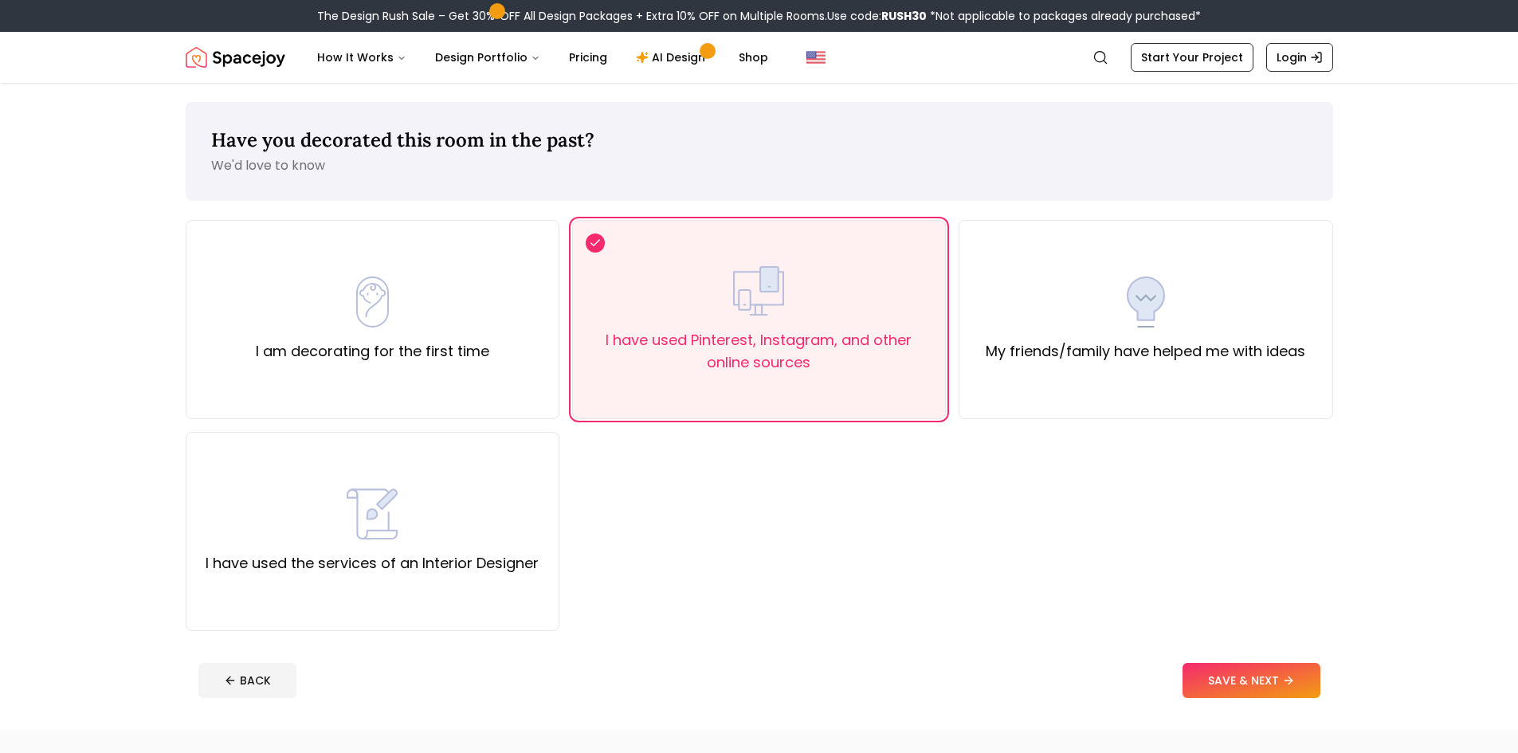
click at [1290, 691] on button "SAVE & NEXT" at bounding box center [1251, 680] width 138 height 35
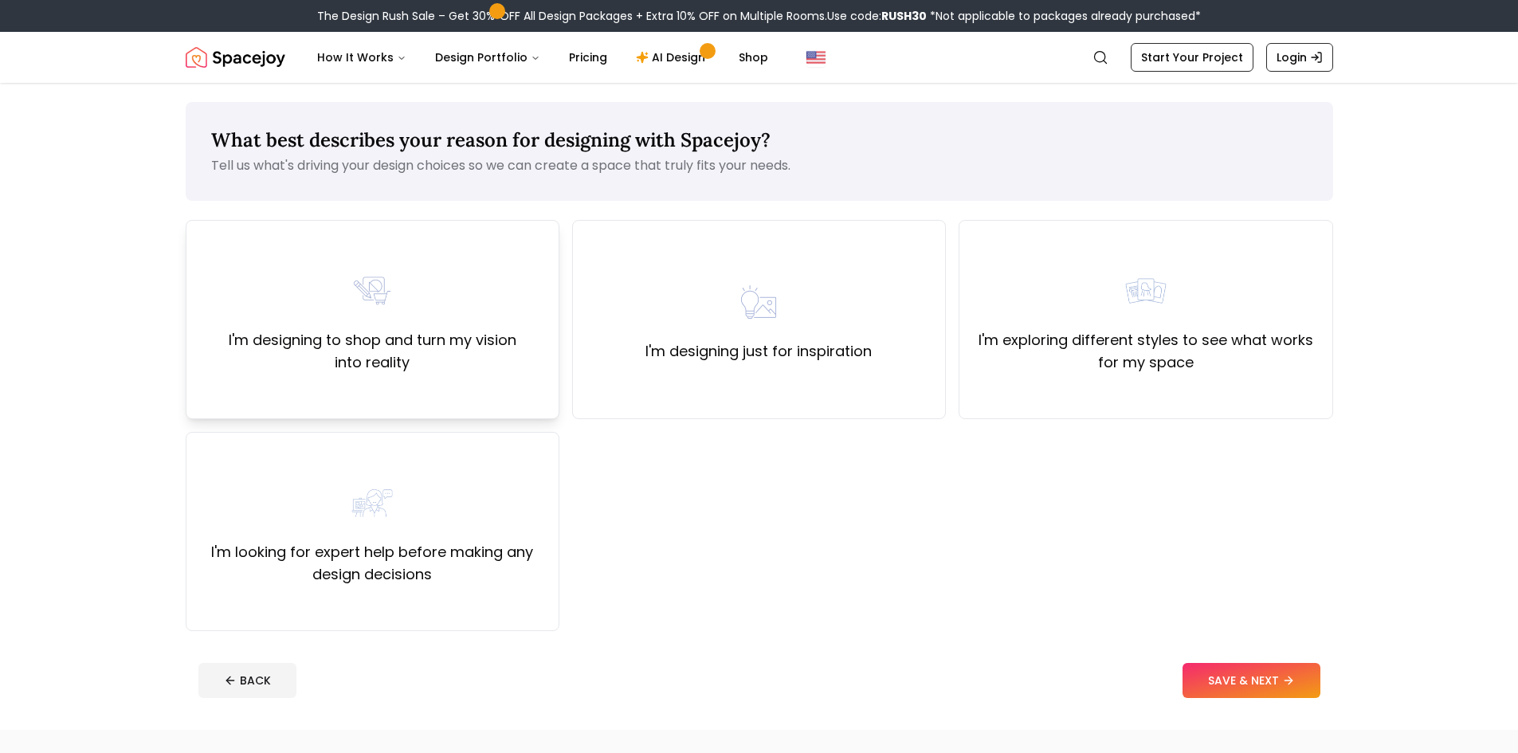
click at [427, 354] on label "I'm designing to shop and turn my vision into reality" at bounding box center [372, 351] width 347 height 45
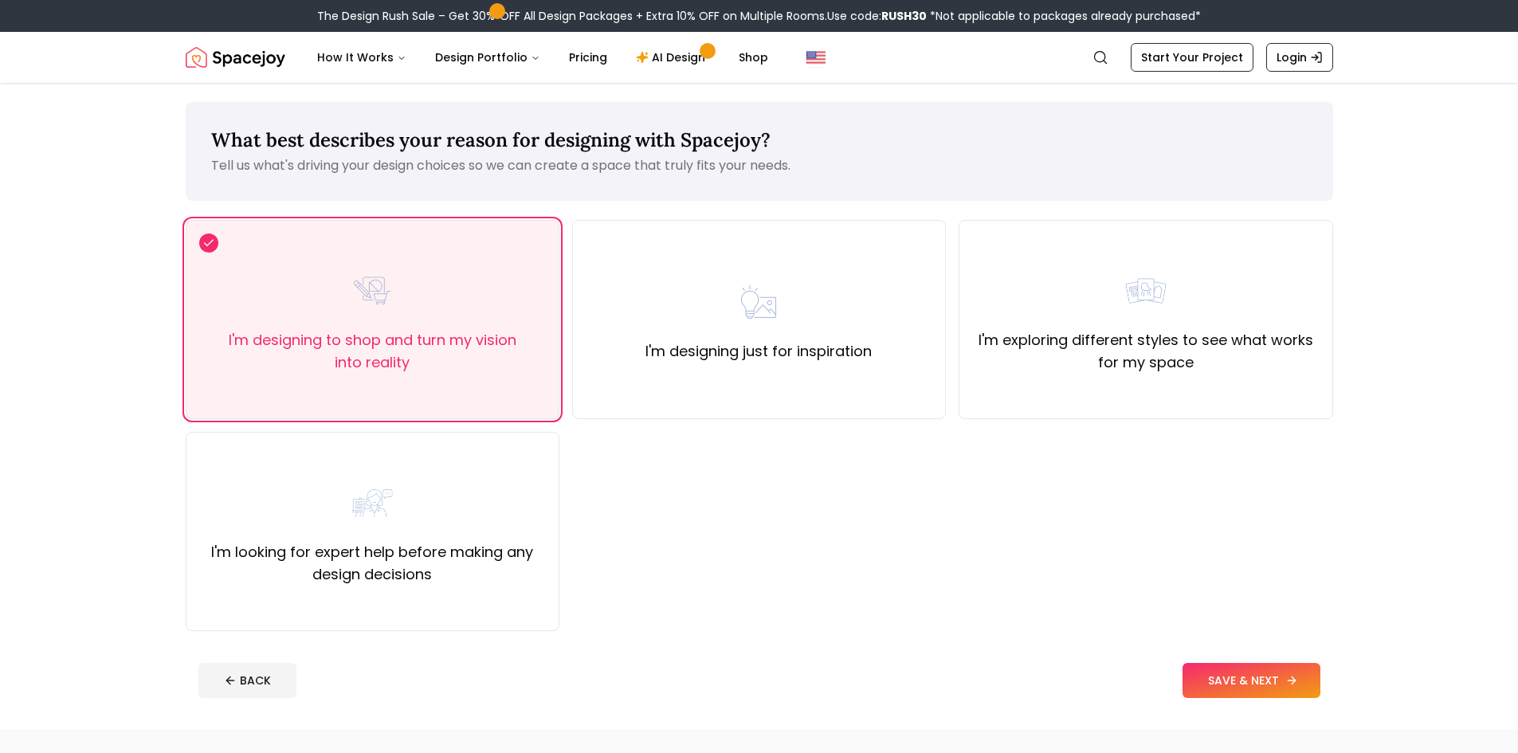
click at [1219, 689] on button "SAVE & NEXT" at bounding box center [1251, 680] width 138 height 35
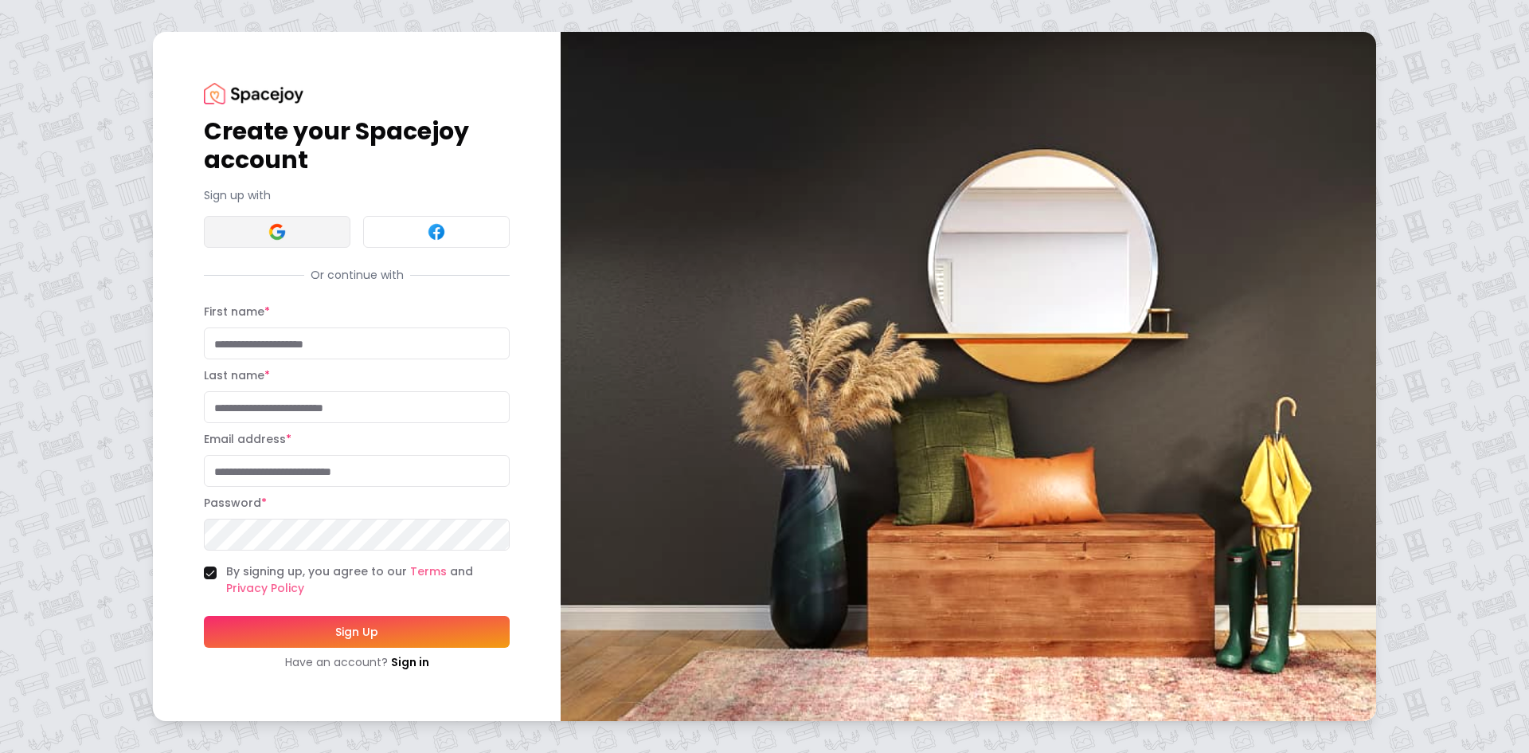
click at [251, 233] on button at bounding box center [277, 232] width 147 height 32
